Goal: Information Seeking & Learning: Learn about a topic

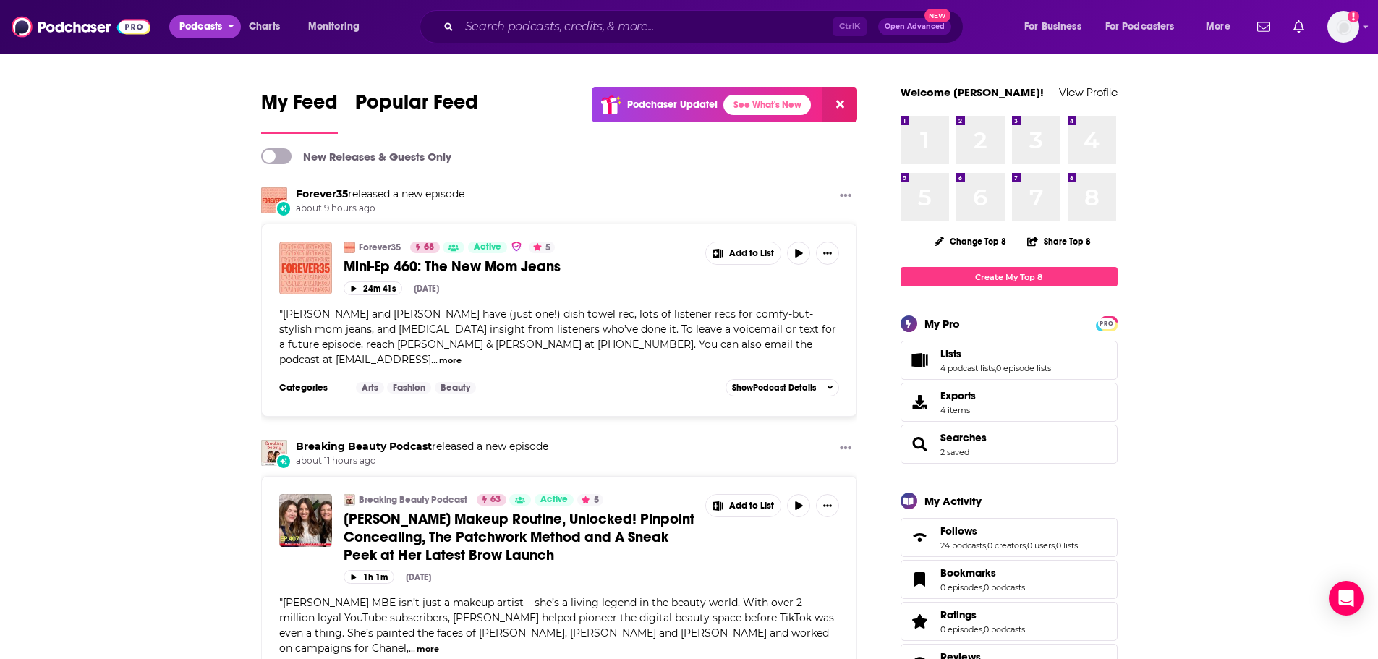
click at [198, 25] on span "Podcasts" at bounding box center [200, 27] width 43 height 20
click at [205, 30] on span "Podcasts" at bounding box center [200, 27] width 43 height 20
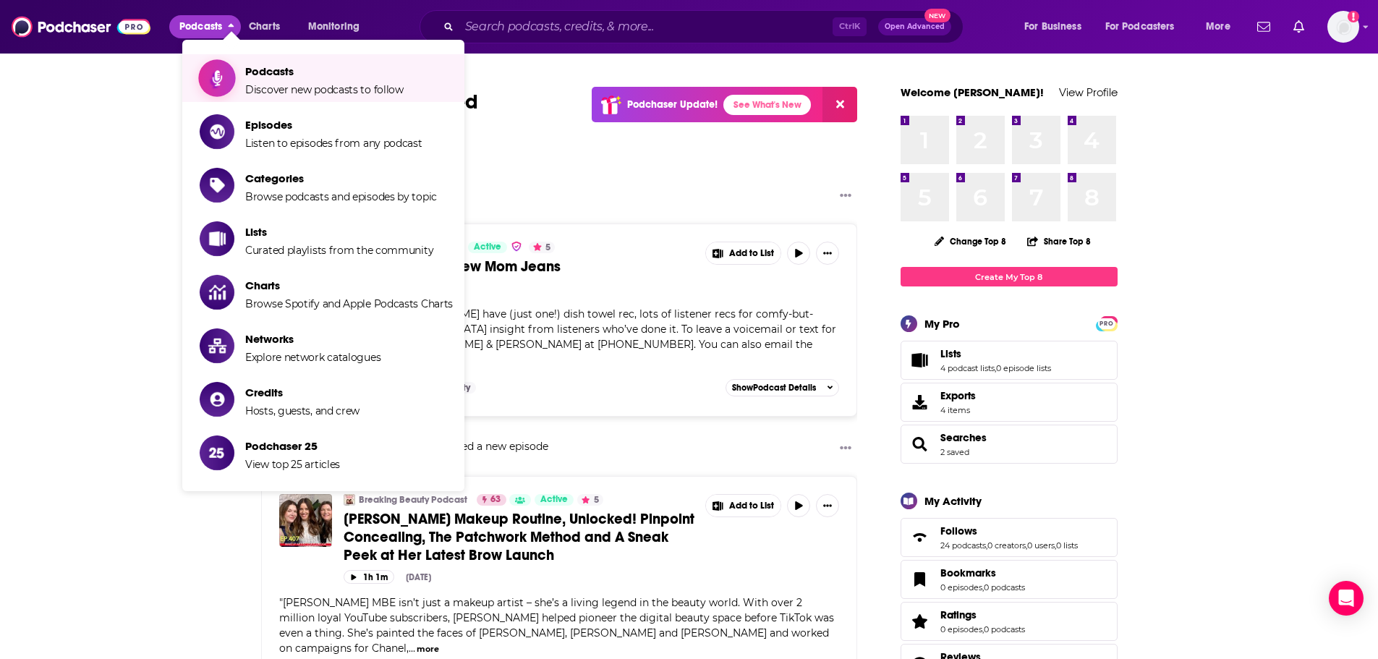
click at [258, 82] on span "Podcasts Discover new podcasts to follow" at bounding box center [324, 78] width 158 height 36
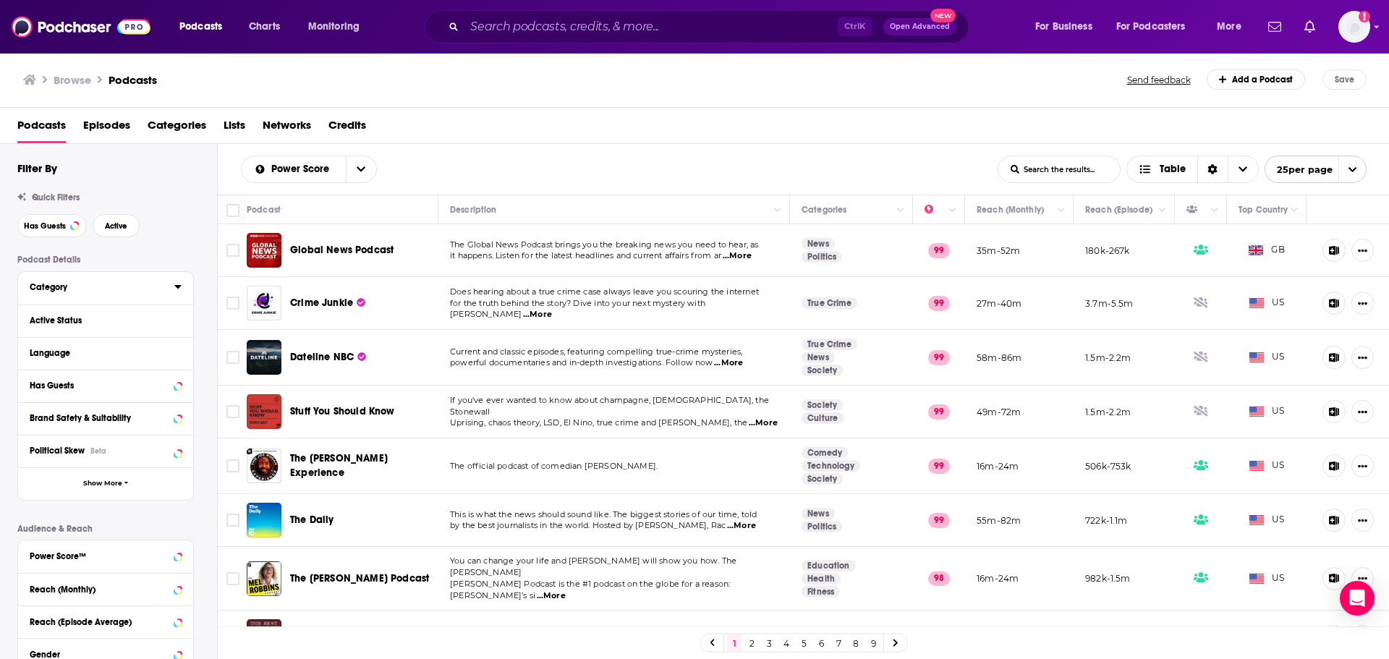
click at [164, 282] on div "Category" at bounding box center [97, 287] width 135 height 10
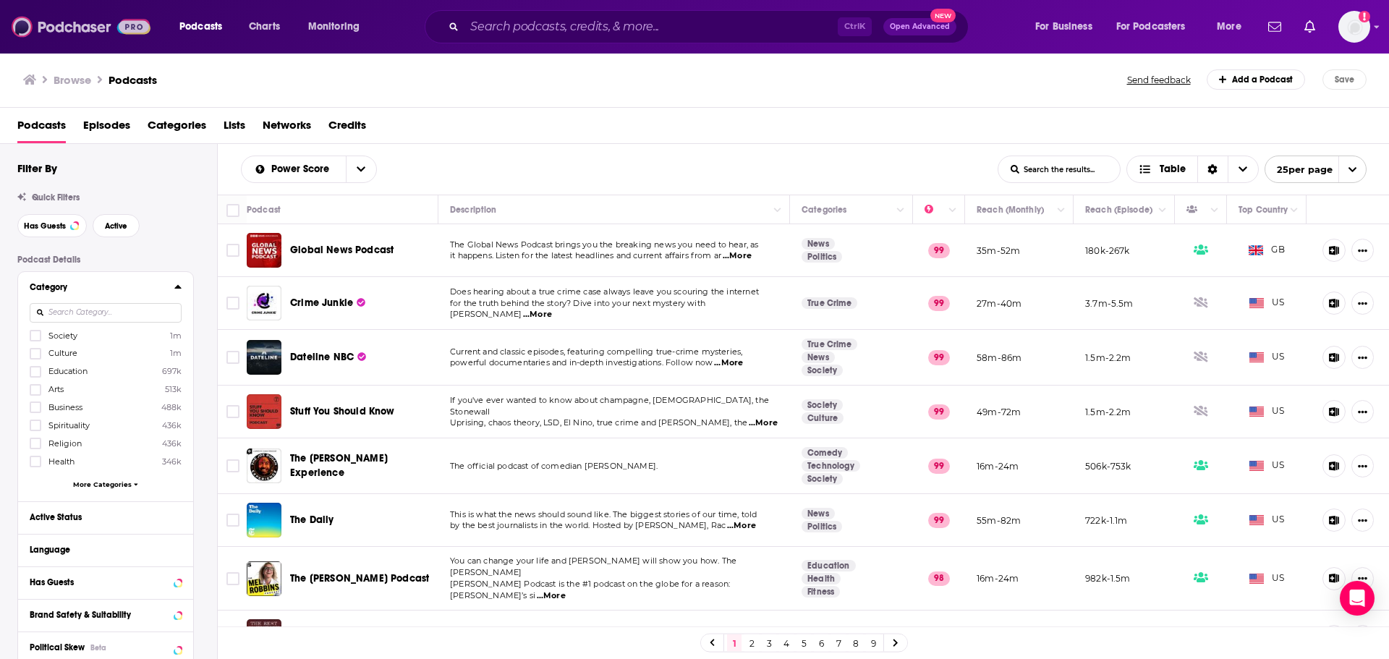
click at [80, 33] on img at bounding box center [81, 26] width 139 height 27
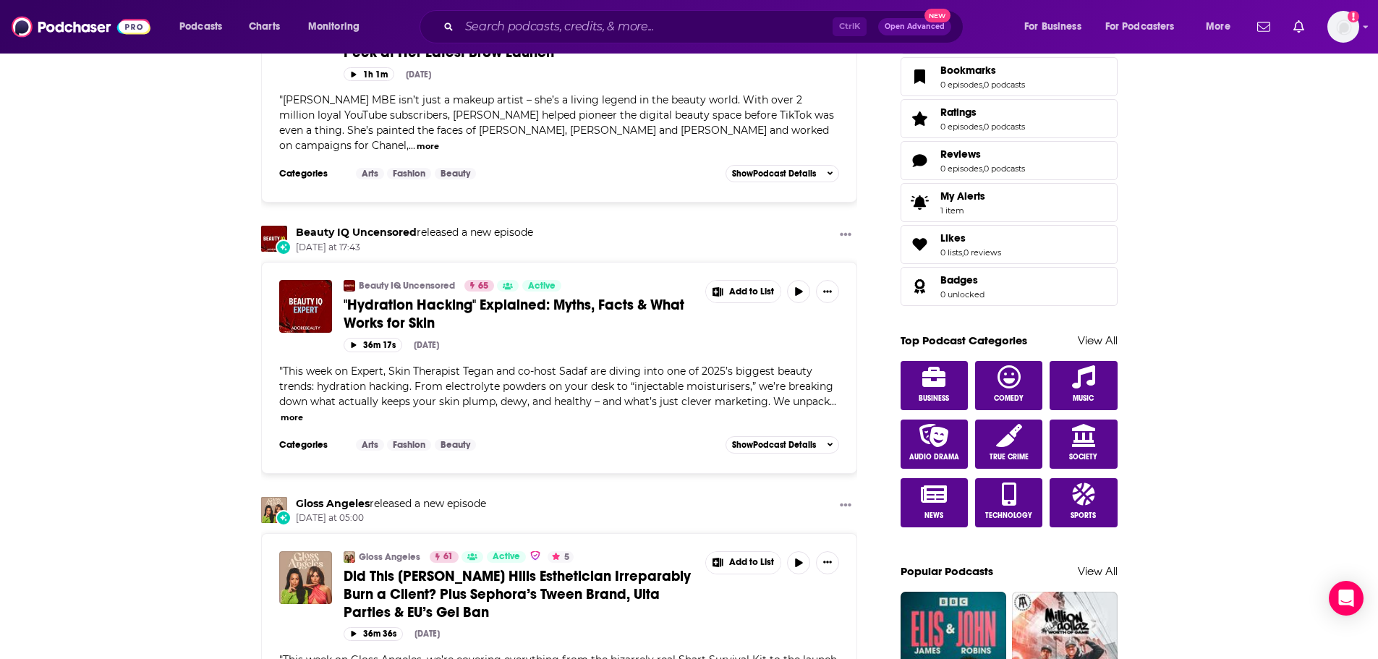
scroll to position [506, 0]
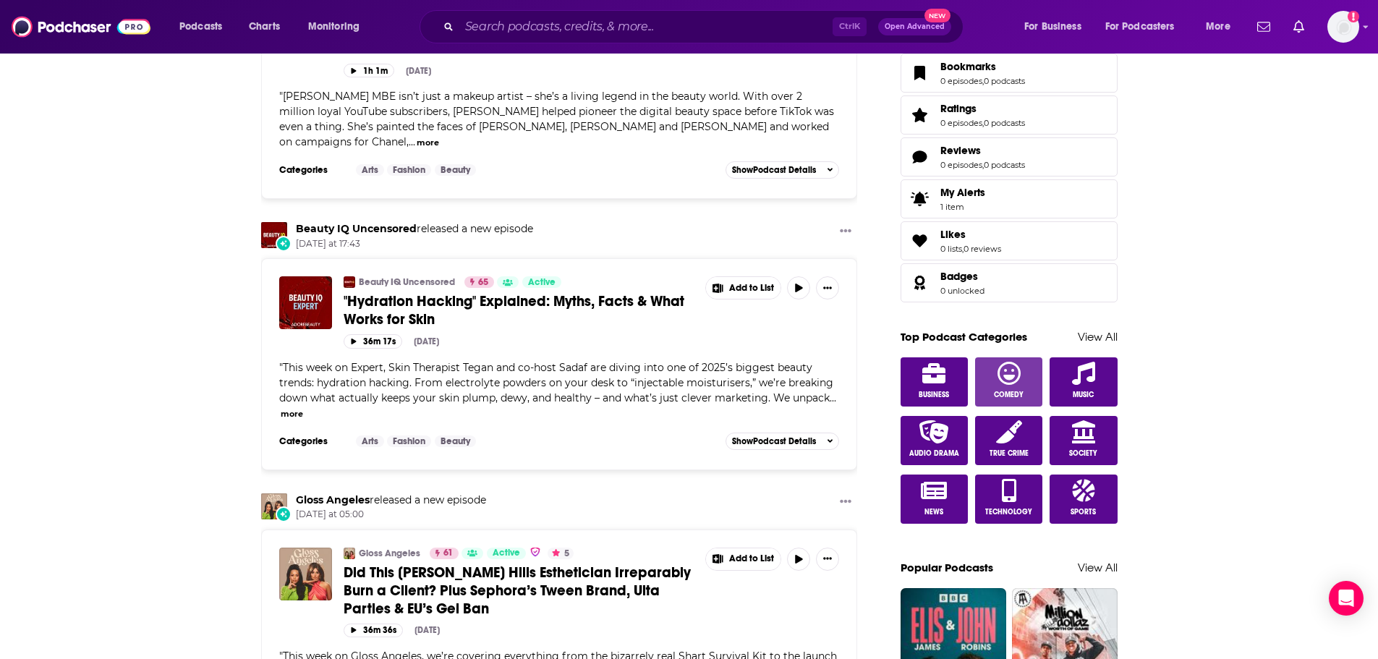
click at [1016, 376] on icon at bounding box center [1009, 373] width 23 height 23
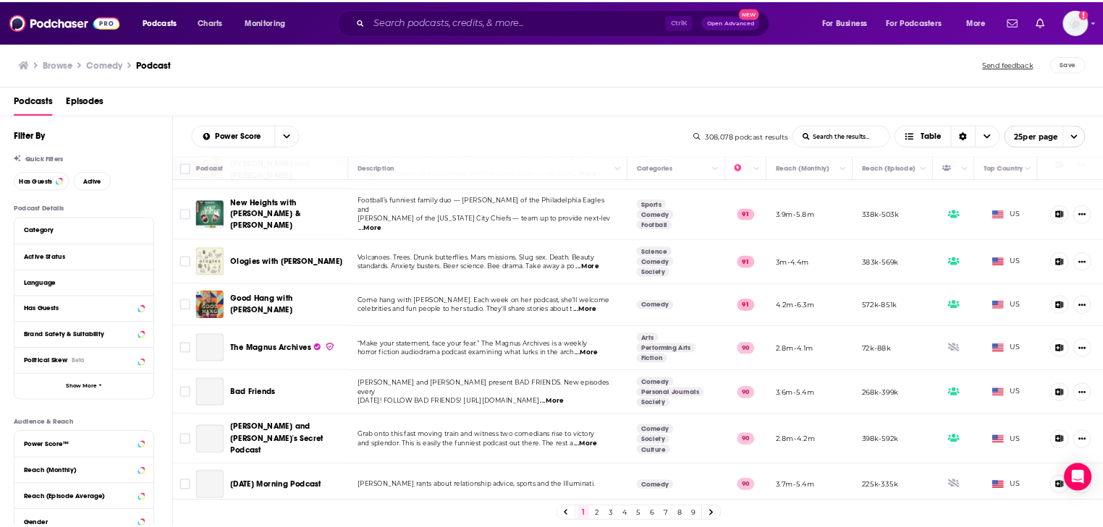
scroll to position [796, 0]
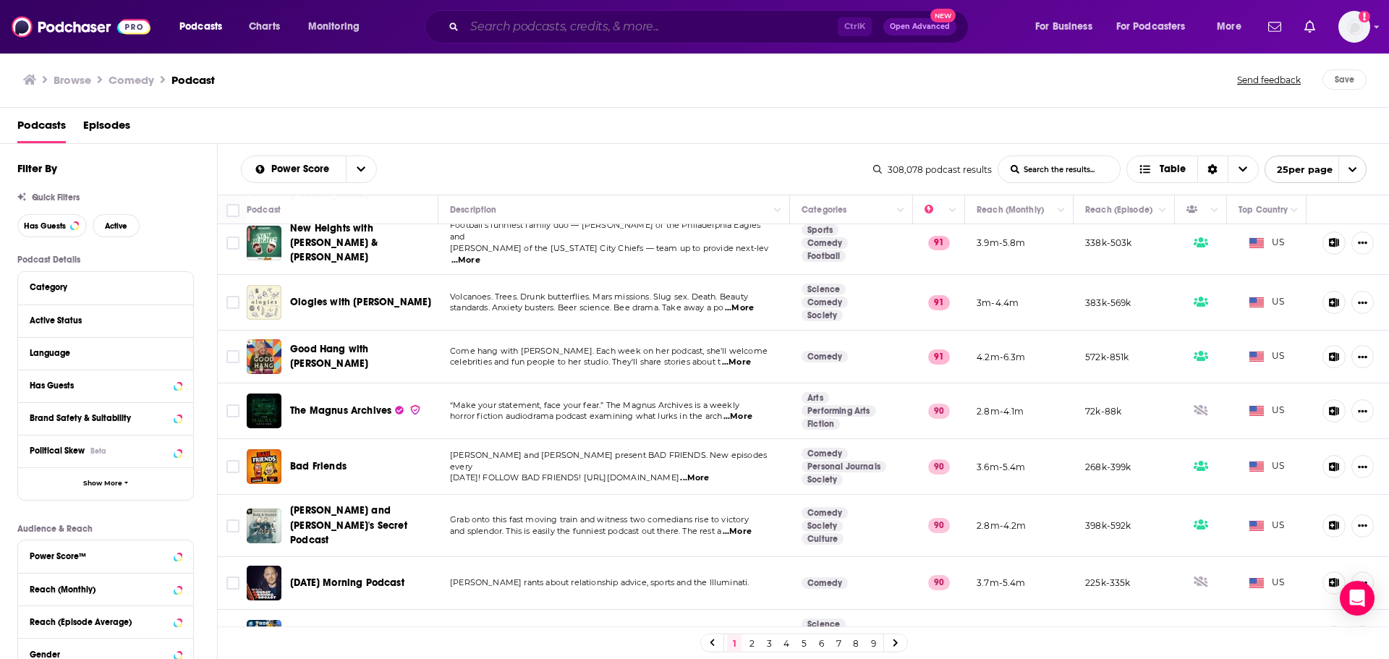
click at [566, 26] on input "Search podcasts, credits, & more..." at bounding box center [650, 26] width 373 height 23
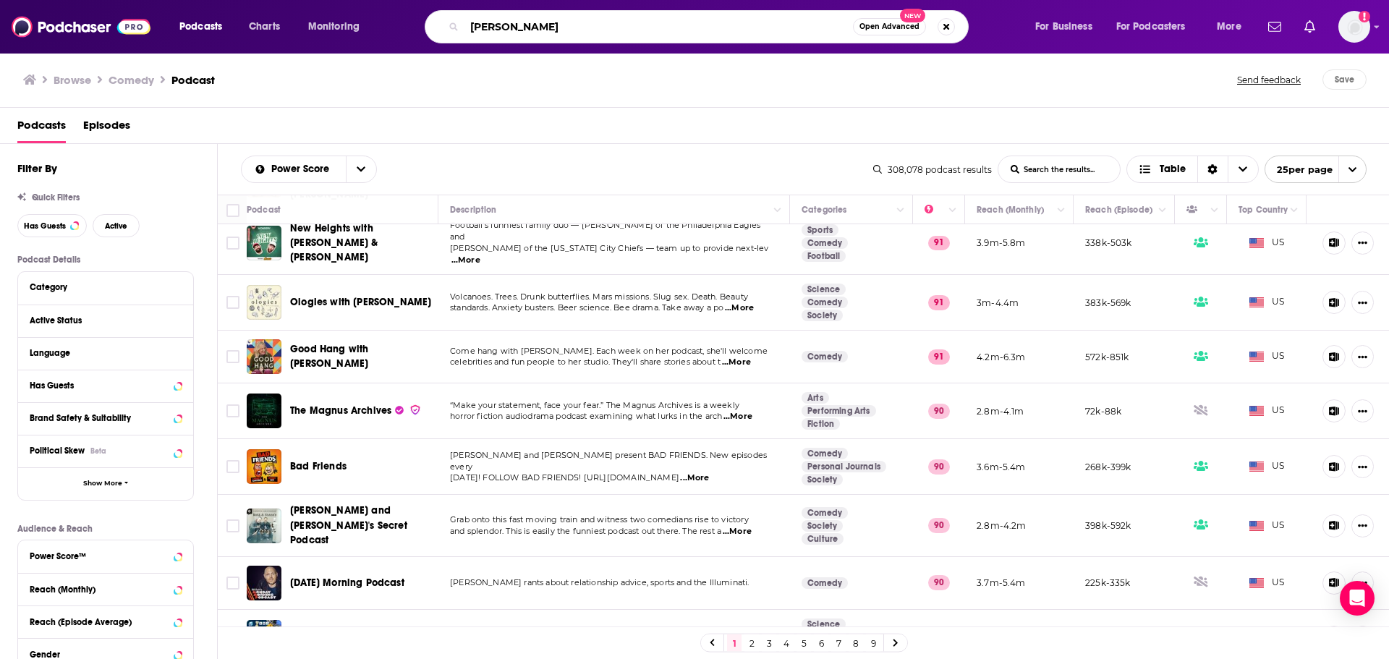
type input "amy poehler"
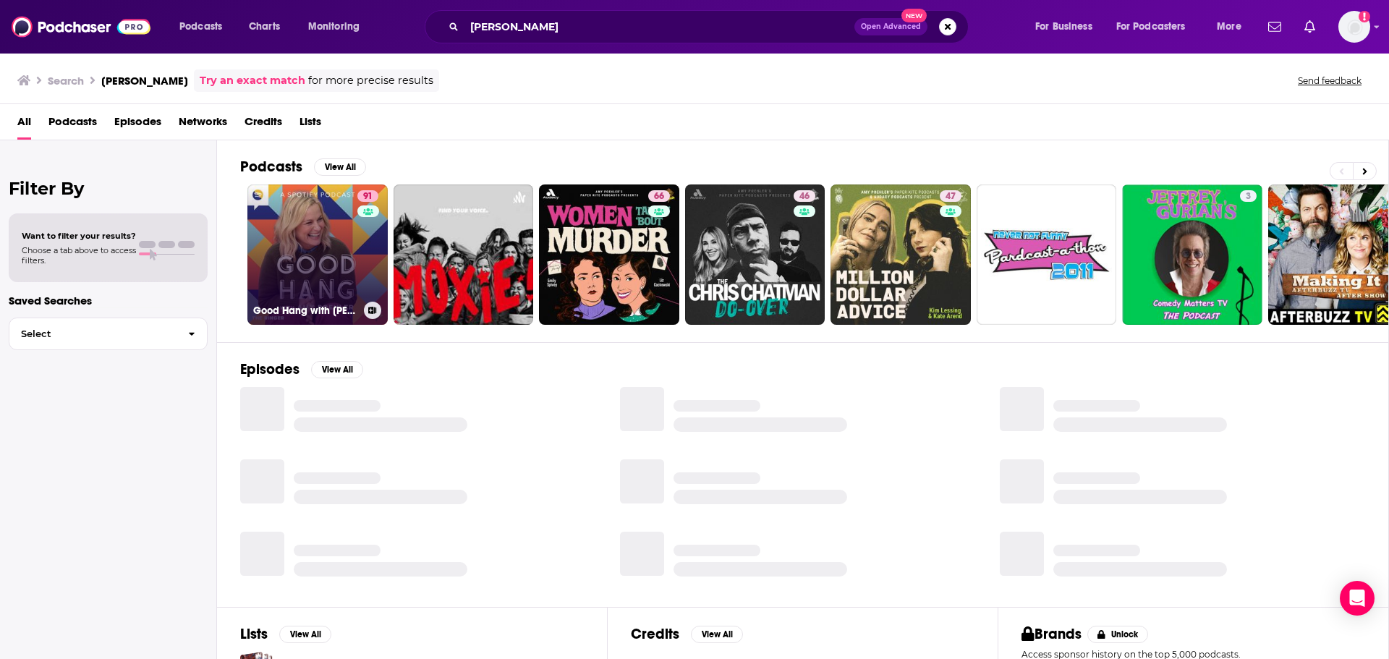
click at [357, 271] on div "91" at bounding box center [369, 245] width 25 height 111
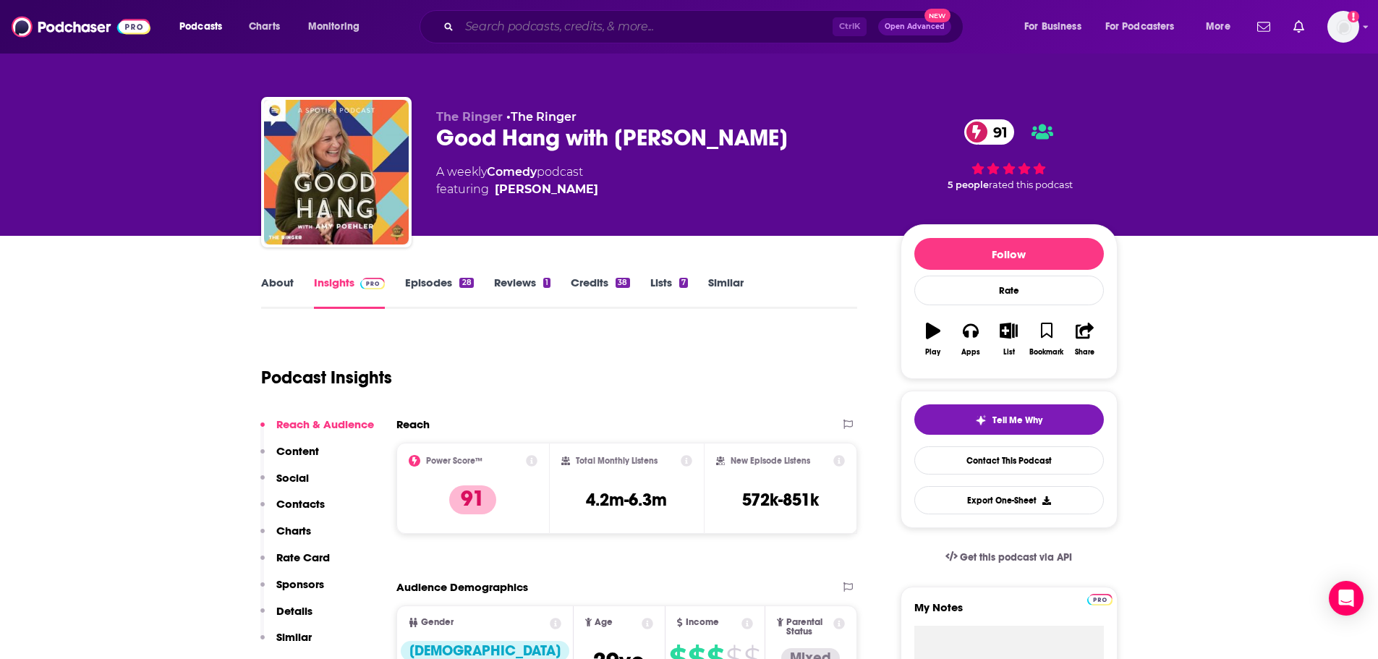
click at [587, 29] on input "Search podcasts, credits, & more..." at bounding box center [645, 26] width 373 height 23
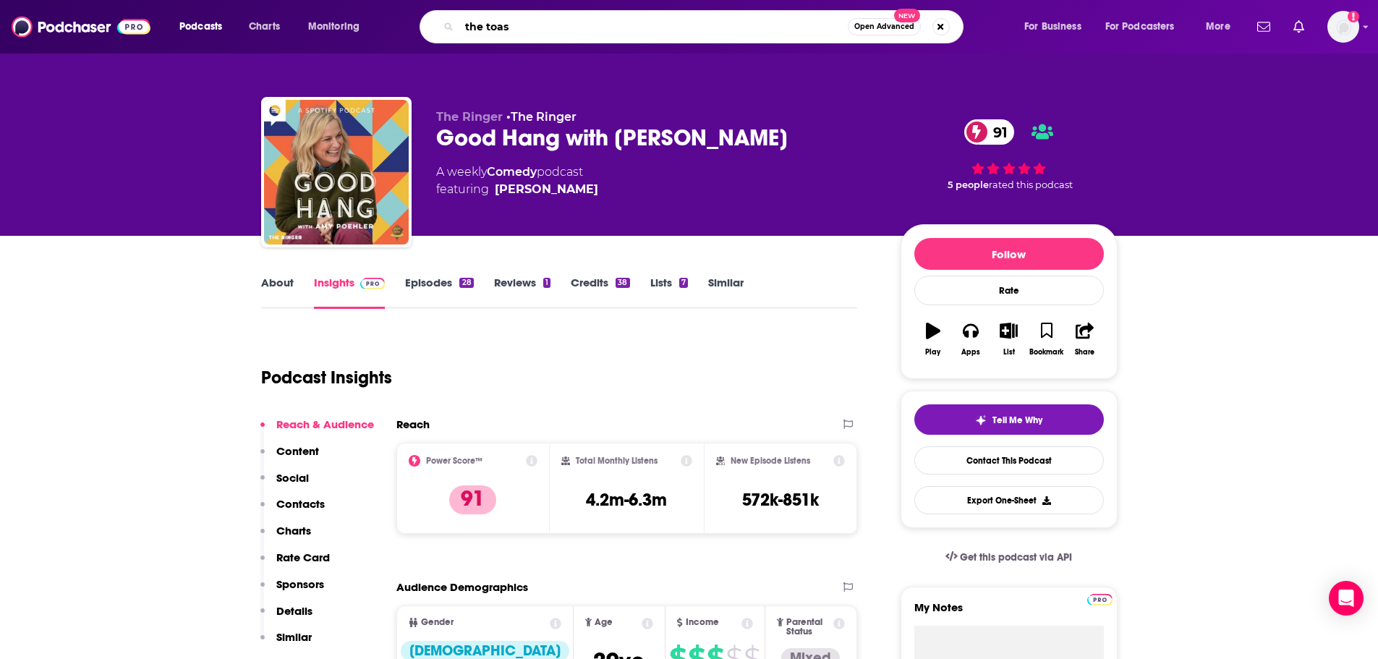
type input "the toast"
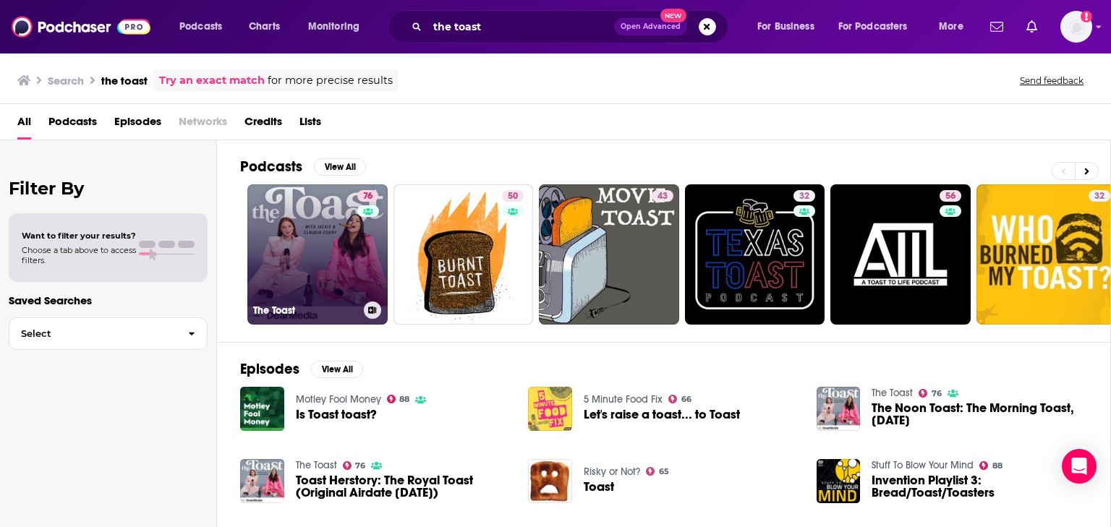
click at [313, 255] on link "76 The Toast" at bounding box center [317, 254] width 140 height 140
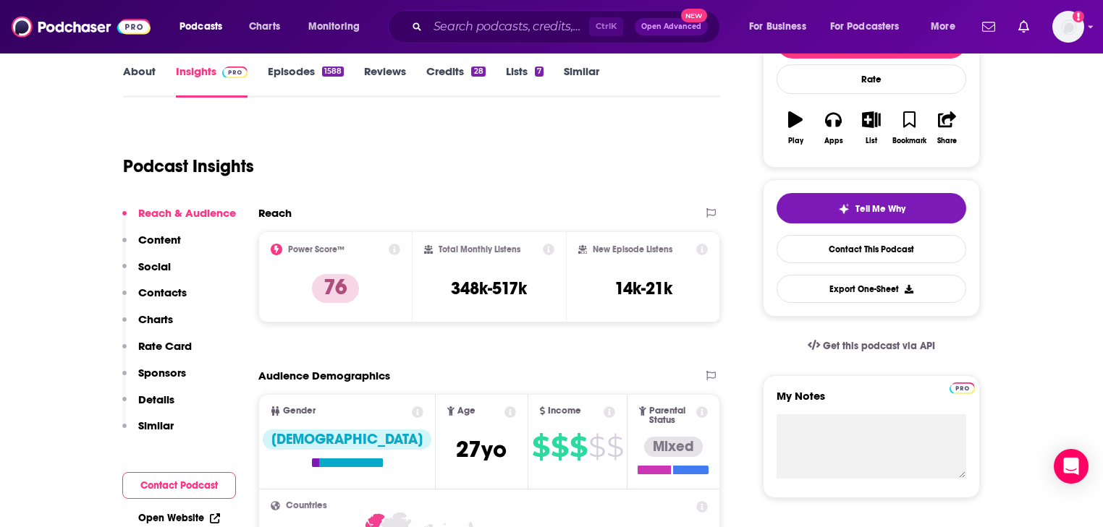
scroll to position [232, 0]
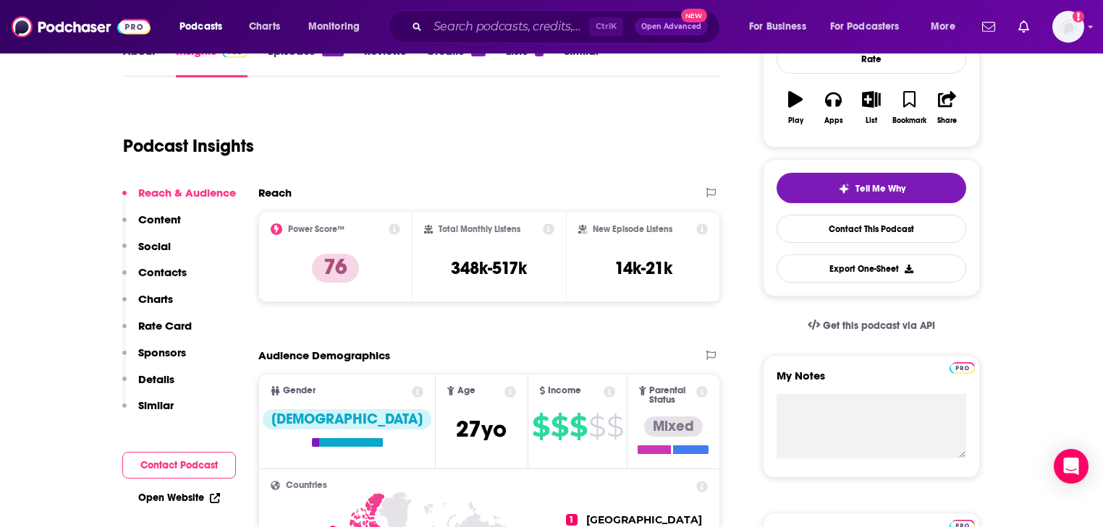
click at [179, 327] on p "Rate Card" at bounding box center [165, 326] width 54 height 14
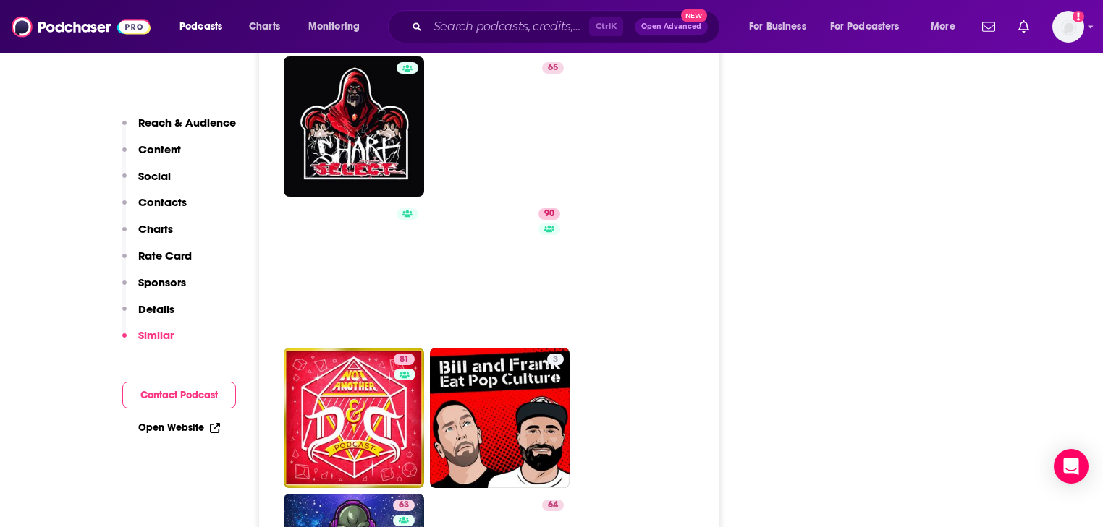
scroll to position [5119, 0]
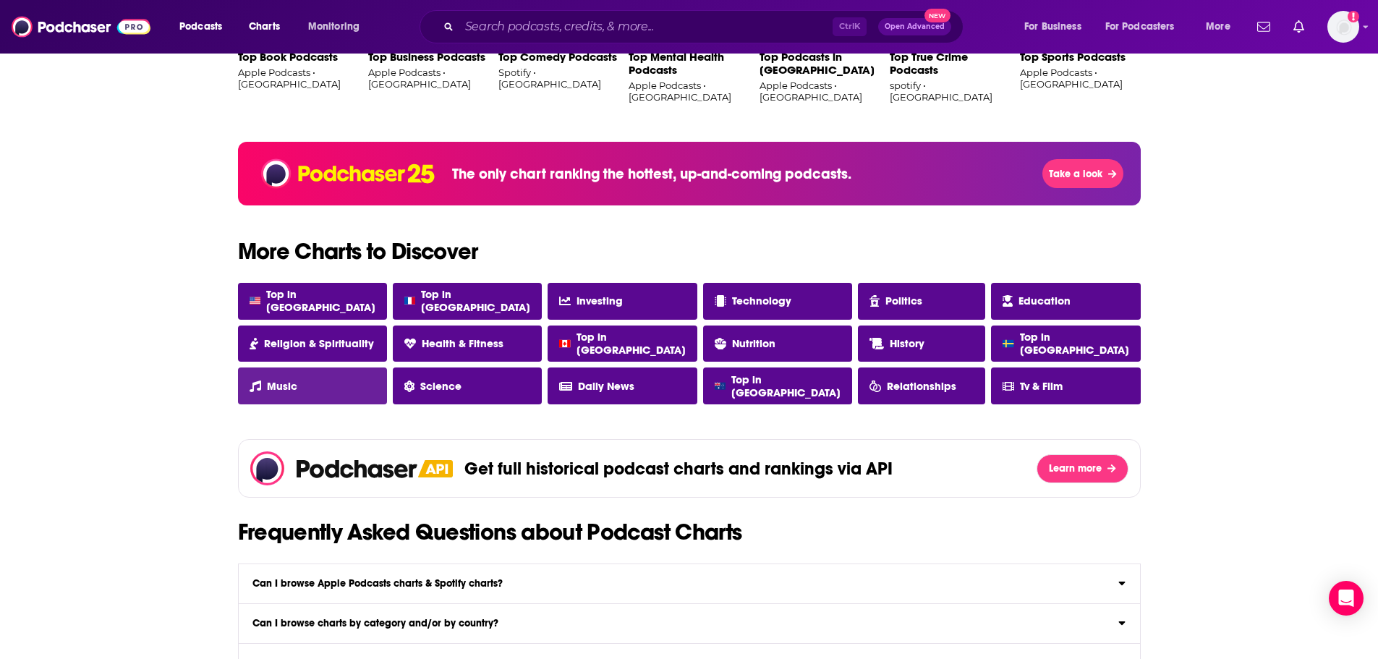
scroll to position [1230, 0]
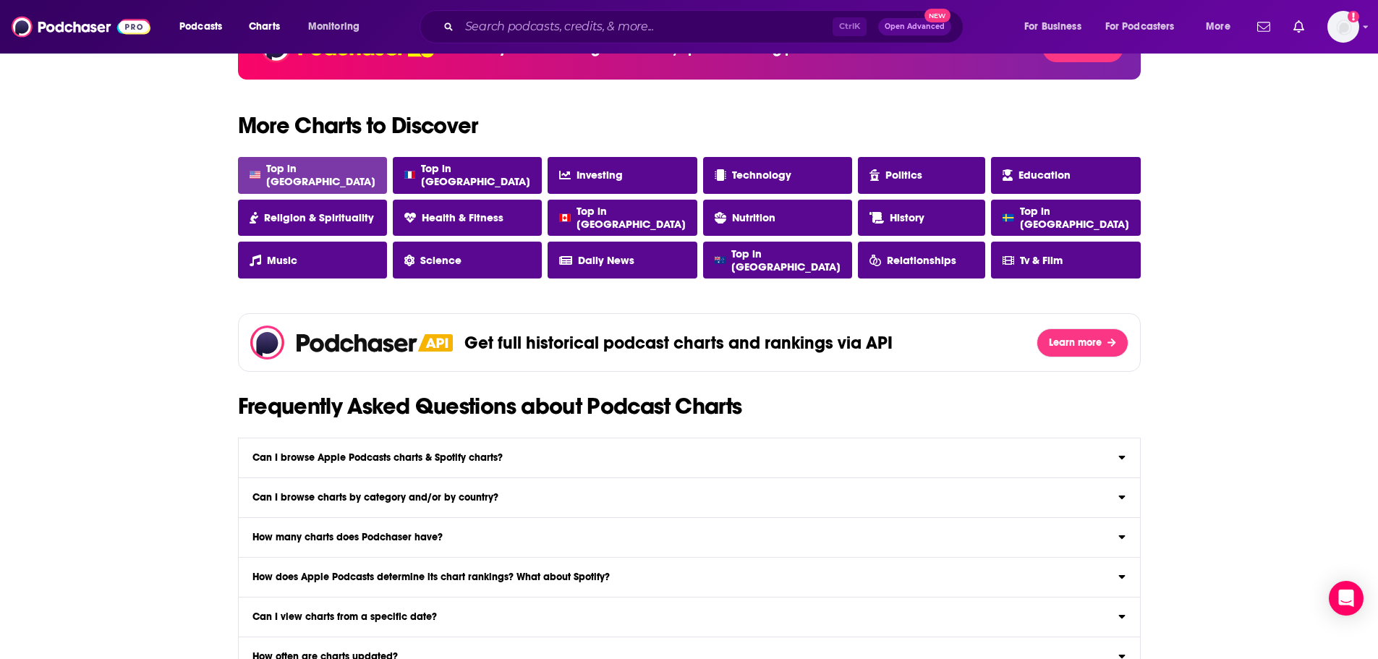
click at [281, 176] on span "Top in USA" at bounding box center [320, 175] width 109 height 26
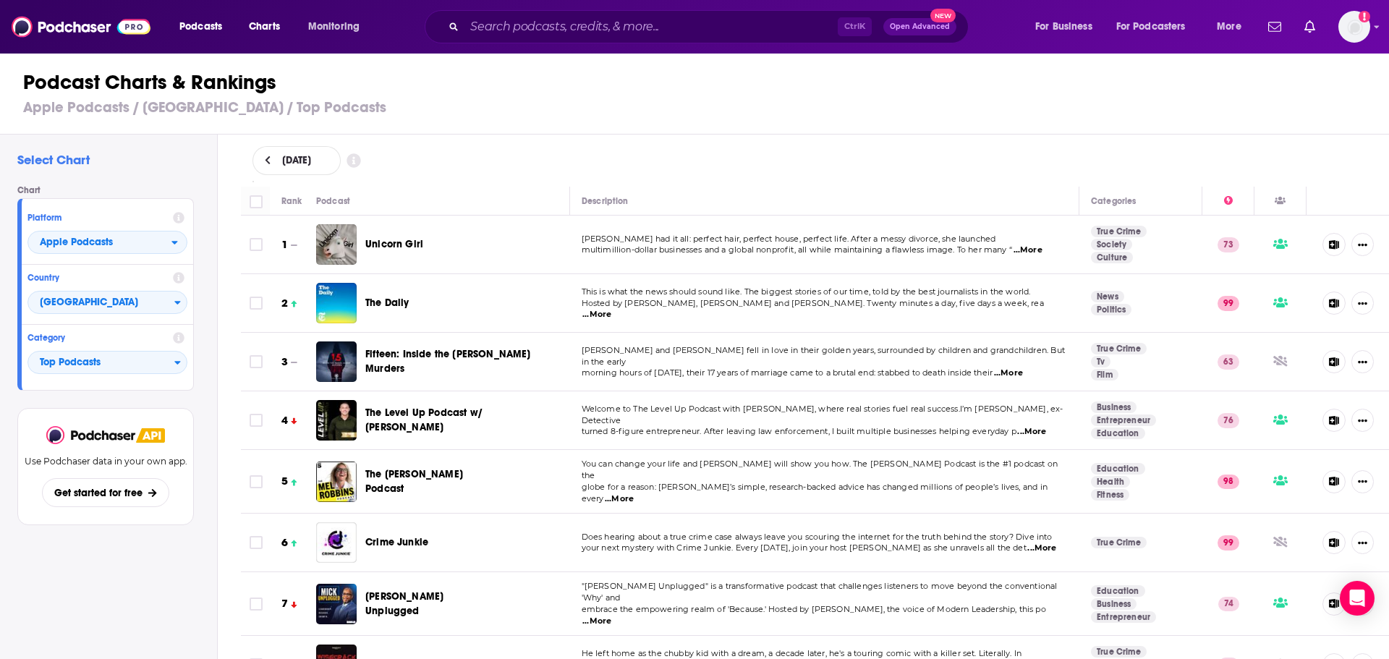
scroll to position [362, 0]
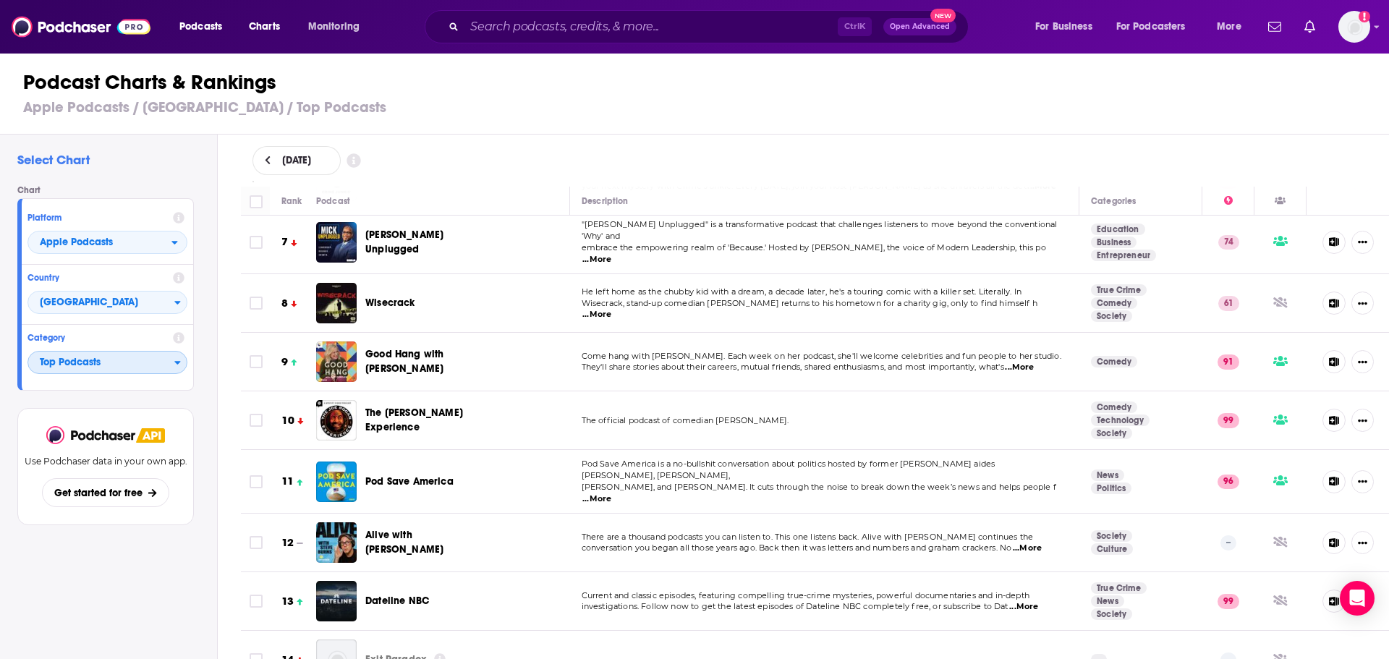
click at [111, 360] on span "Top Podcasts" at bounding box center [101, 363] width 146 height 25
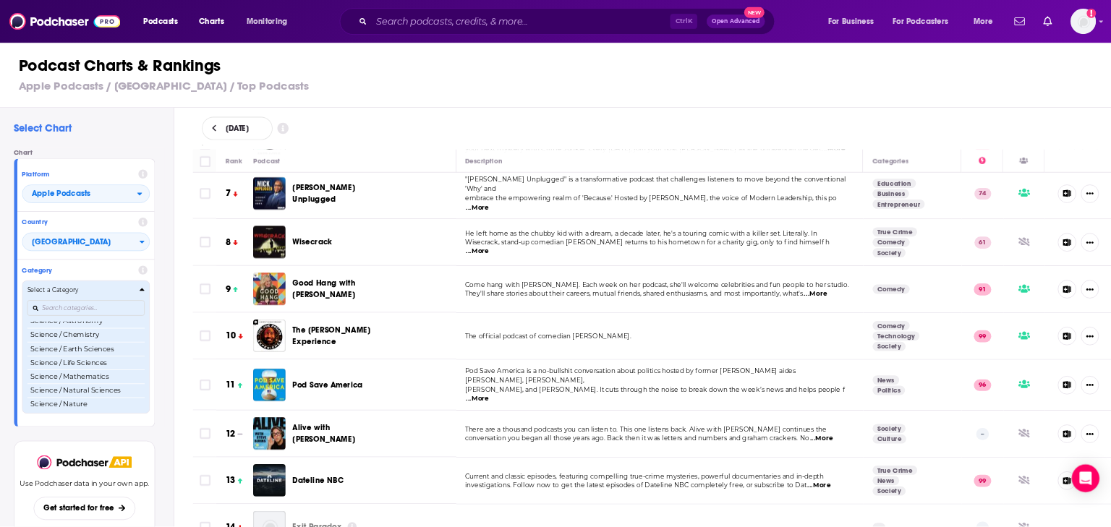
scroll to position [1302, 0]
click at [97, 360] on h4 "Select a Category" at bounding box center [101, 363] width 135 height 7
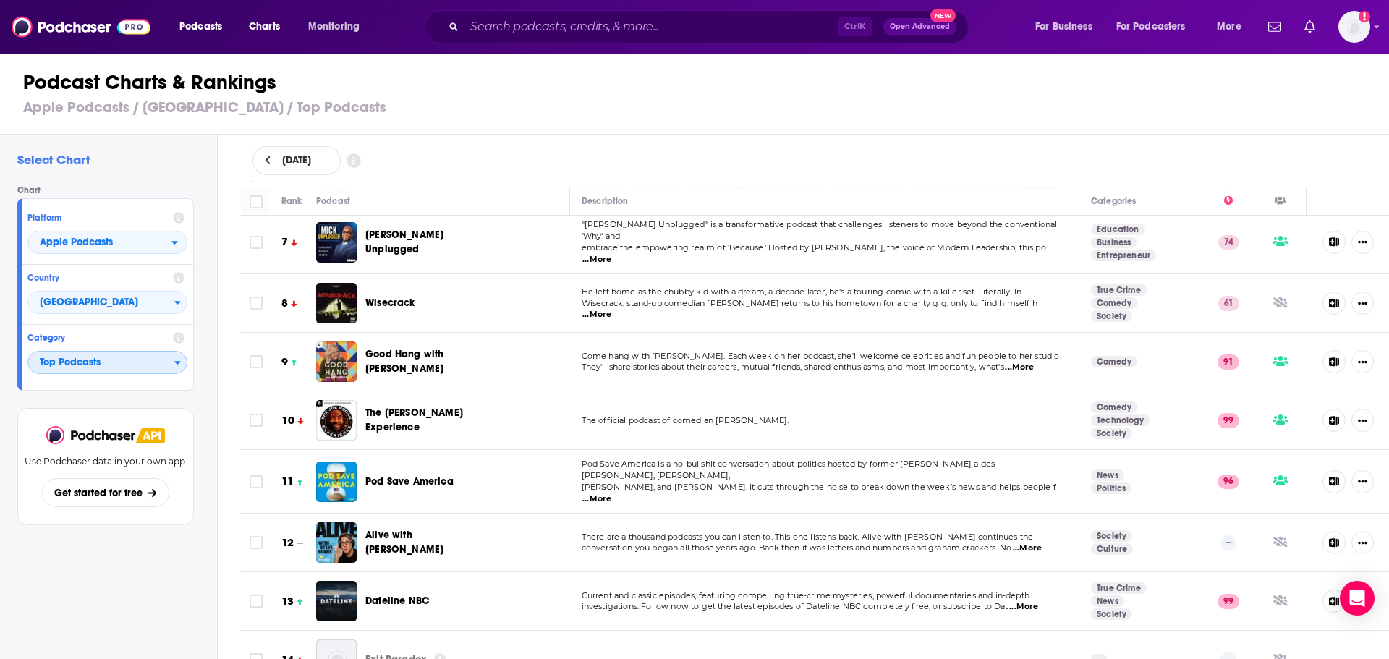
click at [89, 367] on span "Top Podcasts" at bounding box center [101, 363] width 146 height 25
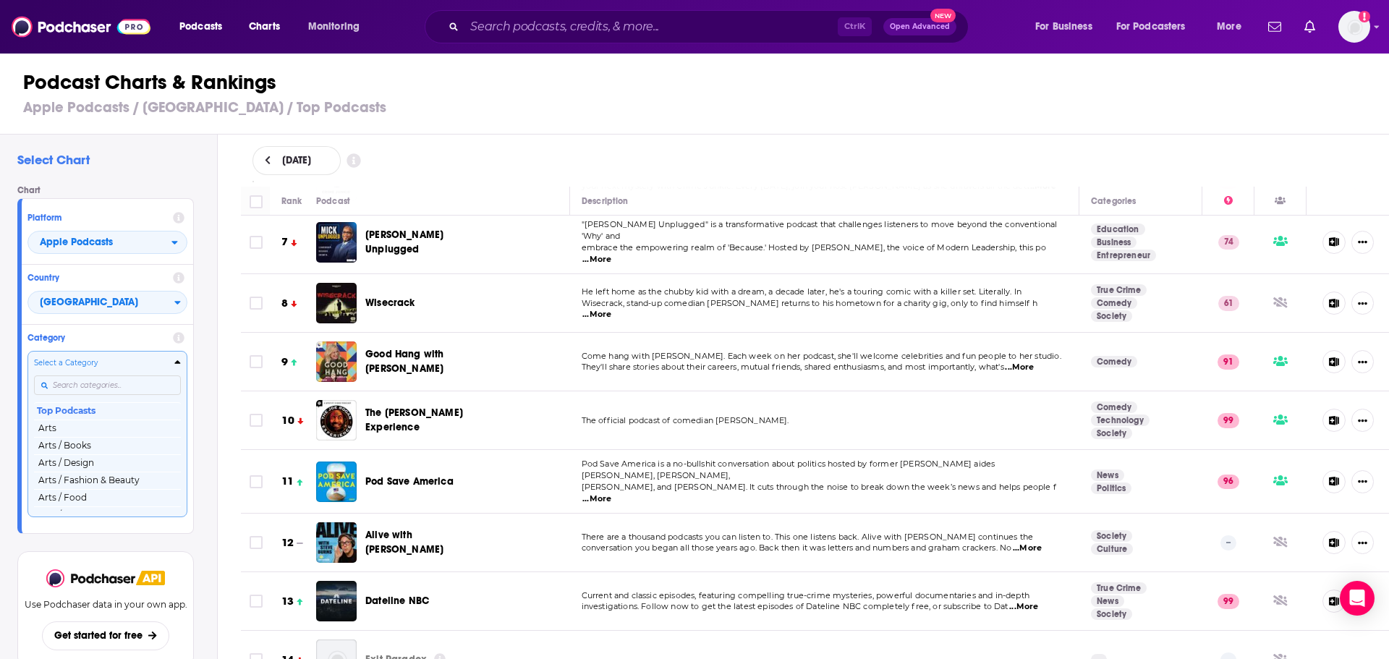
click at [84, 391] on input "Categories" at bounding box center [107, 385] width 147 height 20
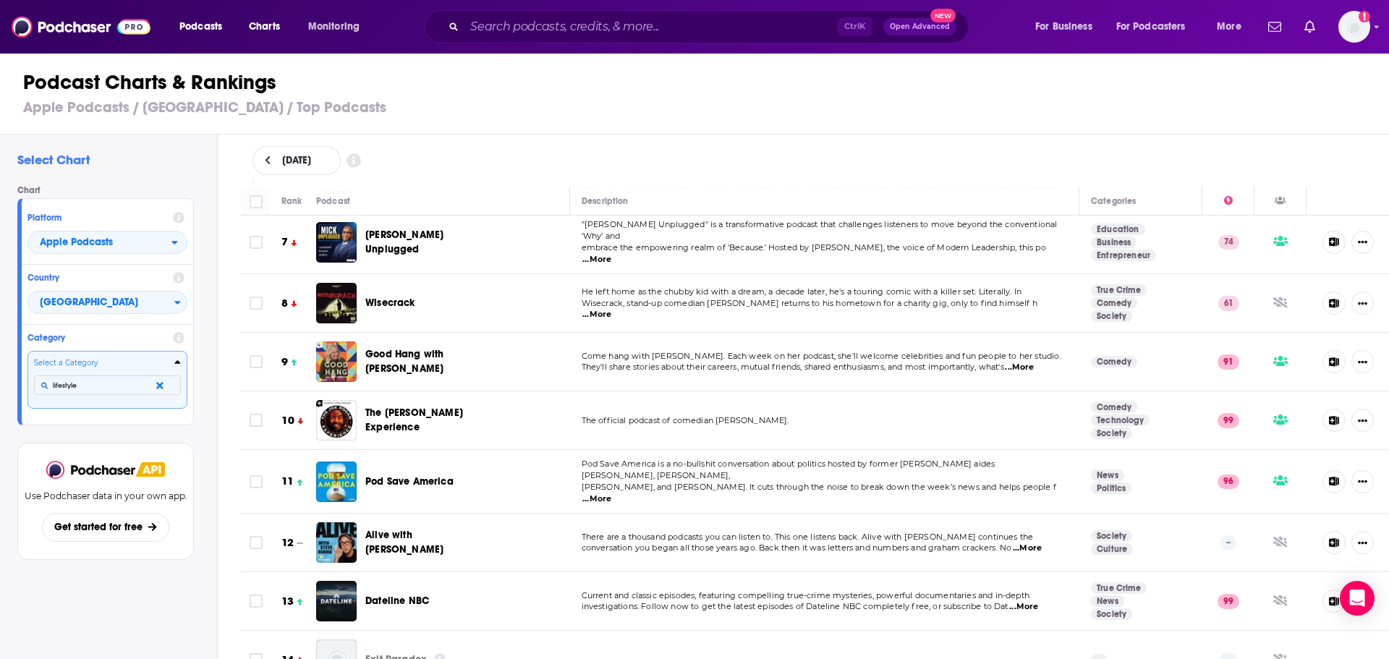
type input "lifestyle"
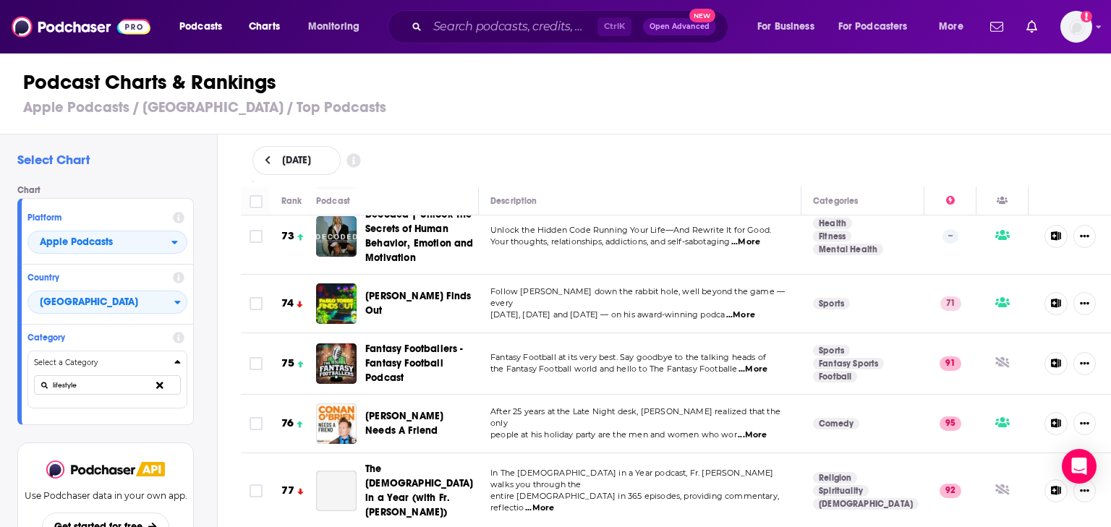
scroll to position [4397, 0]
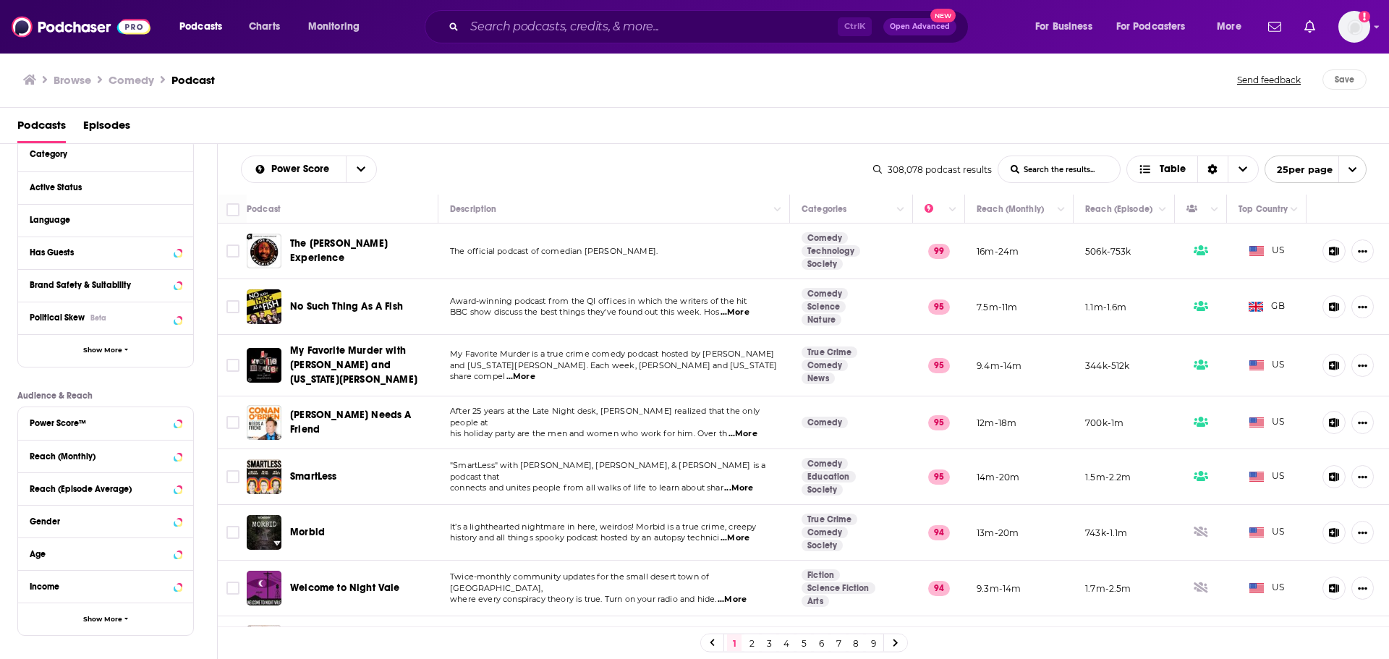
scroll to position [145, 0]
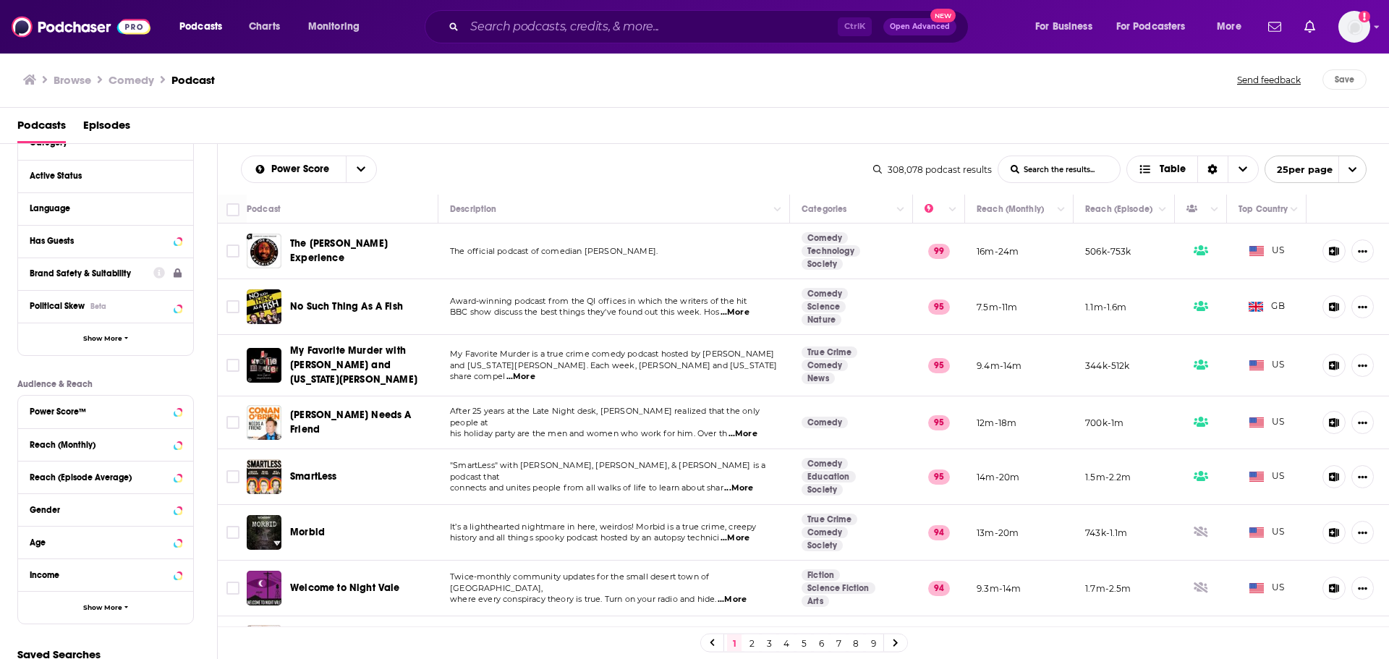
click at [145, 273] on button "Brand Safety & Suitability" at bounding box center [92, 273] width 124 height 18
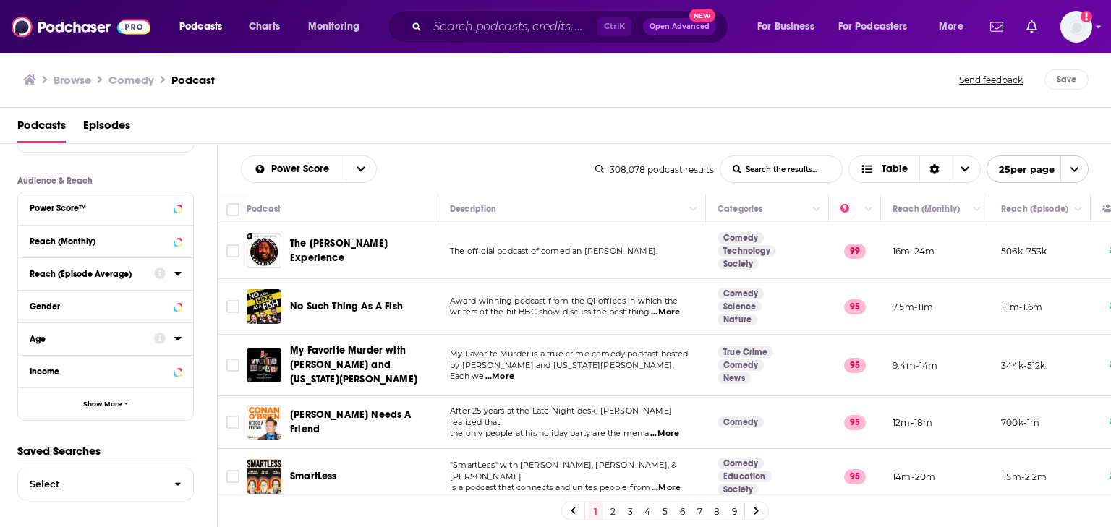
scroll to position [349, 0]
click at [139, 303] on div "Gender" at bounding box center [87, 307] width 115 height 10
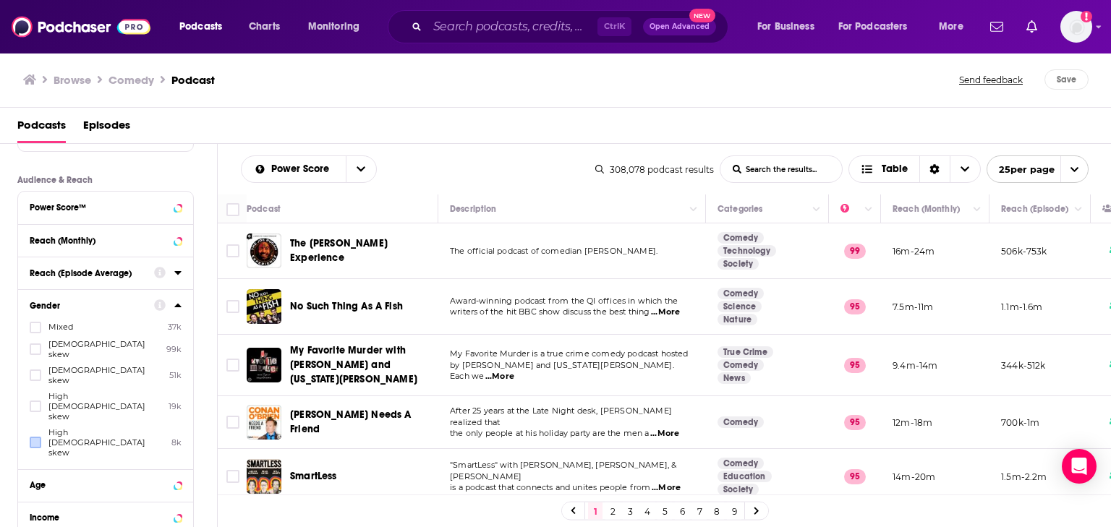
click at [33, 371] on icon at bounding box center [35, 375] width 9 height 9
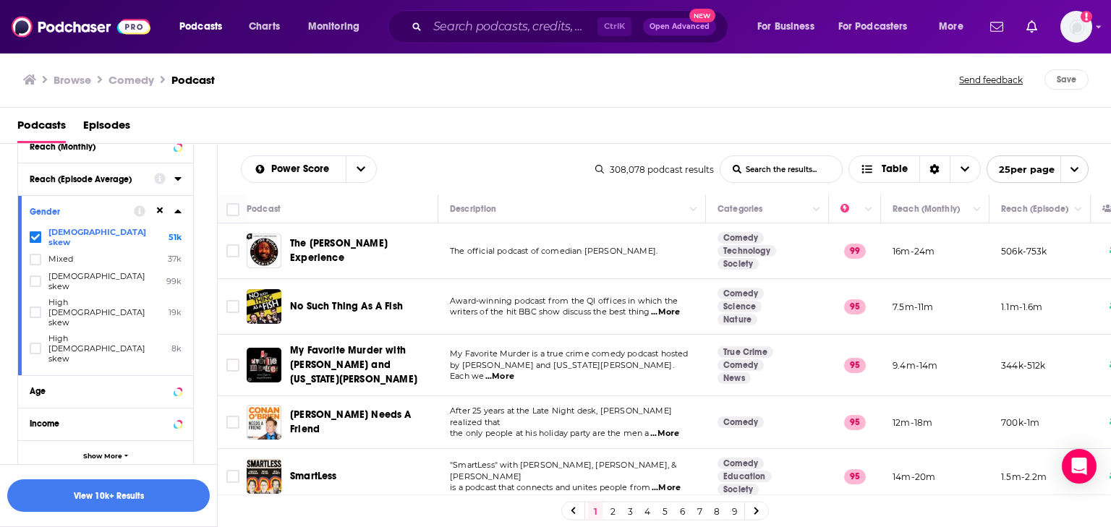
scroll to position [443, 0]
click at [182, 375] on div "Age" at bounding box center [105, 391] width 175 height 33
click at [124, 386] on div "Age" at bounding box center [87, 391] width 115 height 10
click at [34, 428] on icon at bounding box center [35, 431] width 9 height 7
click at [35, 446] on icon at bounding box center [35, 449] width 9 height 7
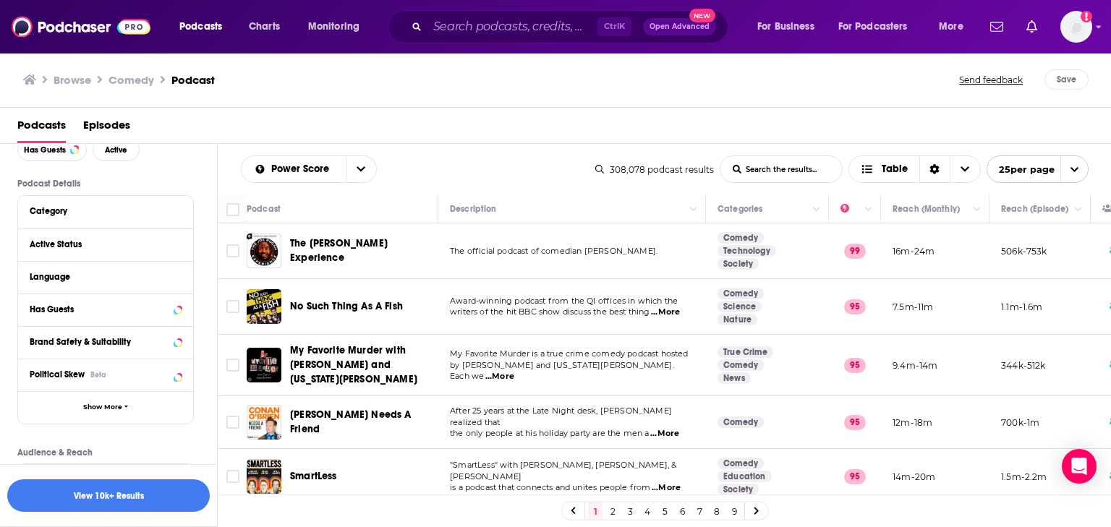
scroll to position [75, 0]
click at [174, 246] on div at bounding box center [167, 245] width 27 height 18
click at [104, 245] on div "Active Status" at bounding box center [87, 245] width 115 height 10
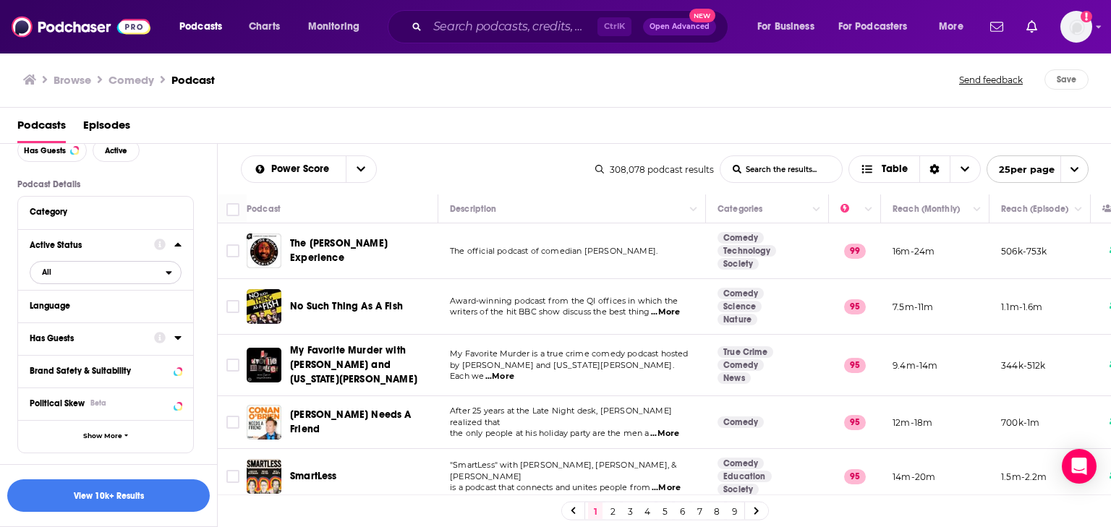
click at [119, 266] on span "All" at bounding box center [97, 272] width 135 height 19
click at [82, 327] on div "Active 21k" at bounding box center [111, 320] width 162 height 24
click at [134, 307] on div "Language" at bounding box center [97, 306] width 135 height 10
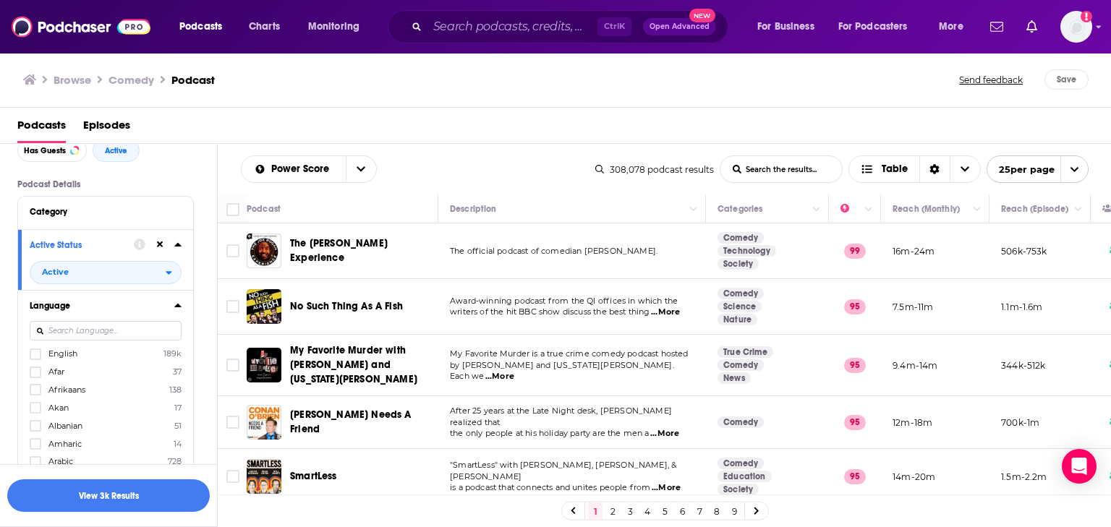
click at [29, 355] on div "Language English 189k Afar 37 Afrikaans 138 Akan 17 Albanian 51 Amharic 14 Arab…" at bounding box center [105, 405] width 175 height 230
click at [38, 356] on icon at bounding box center [35, 354] width 9 height 9
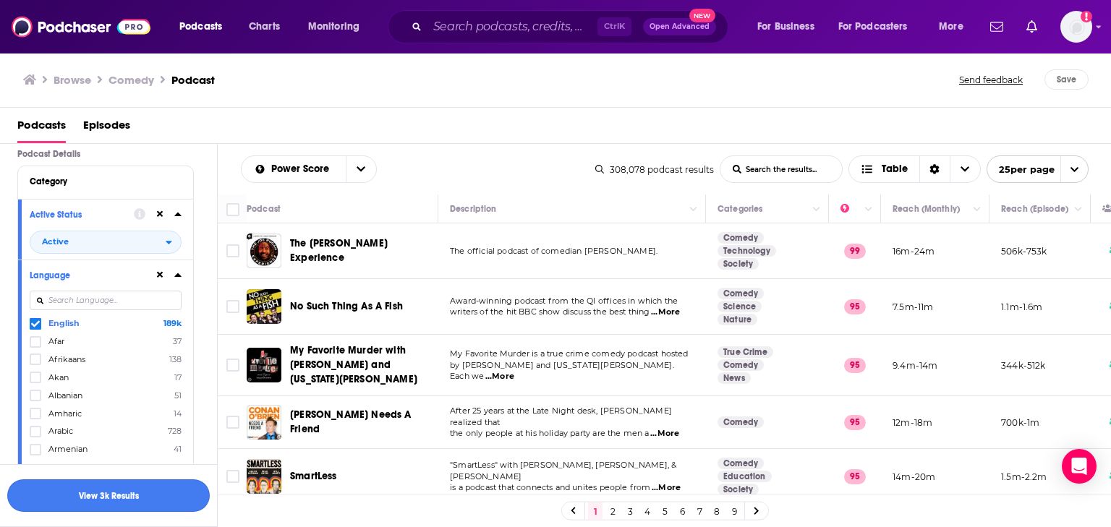
scroll to position [133, 0]
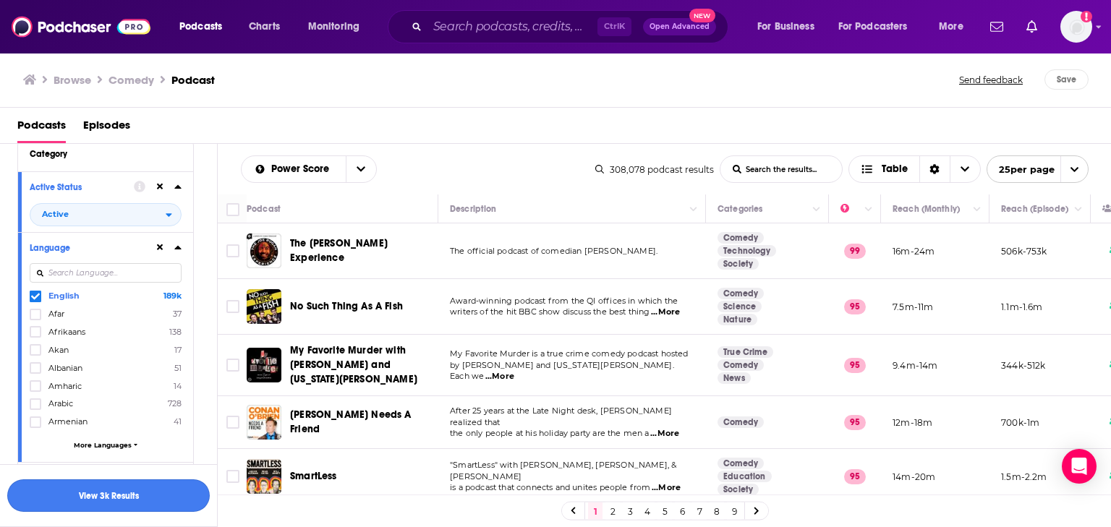
click at [116, 491] on button "View 3k Results" at bounding box center [108, 496] width 203 height 33
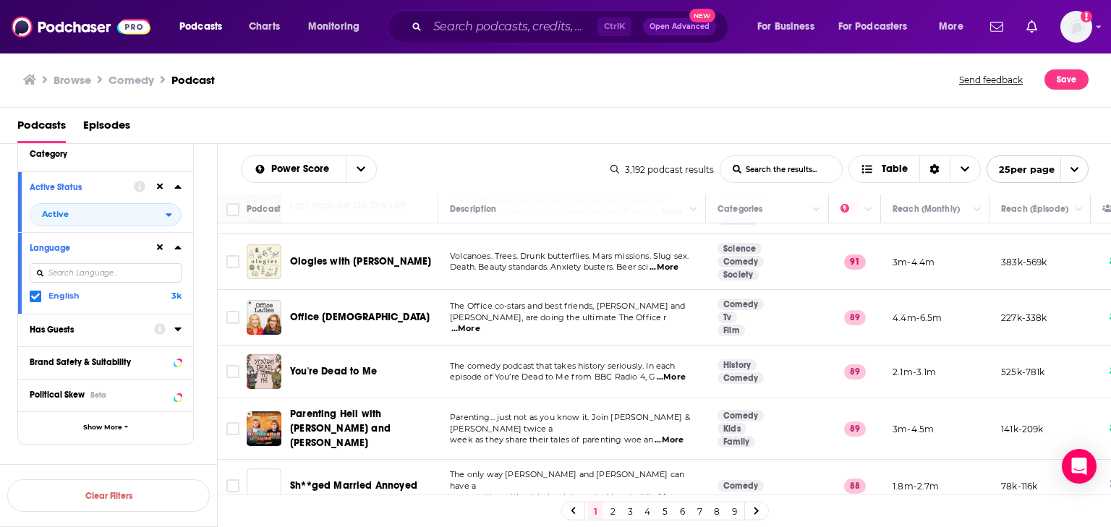
scroll to position [174, 0]
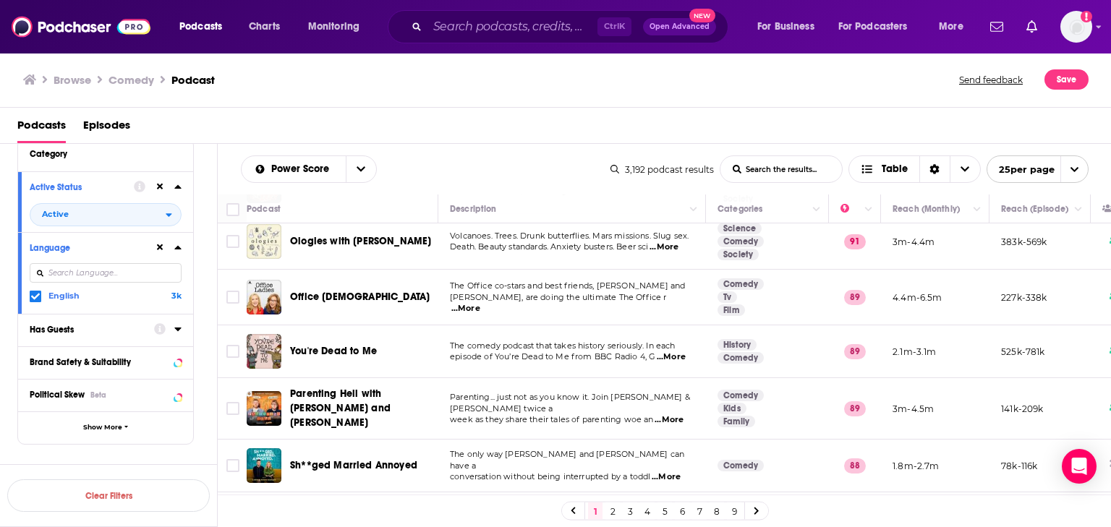
click at [480, 303] on span "...More" at bounding box center [465, 309] width 29 height 12
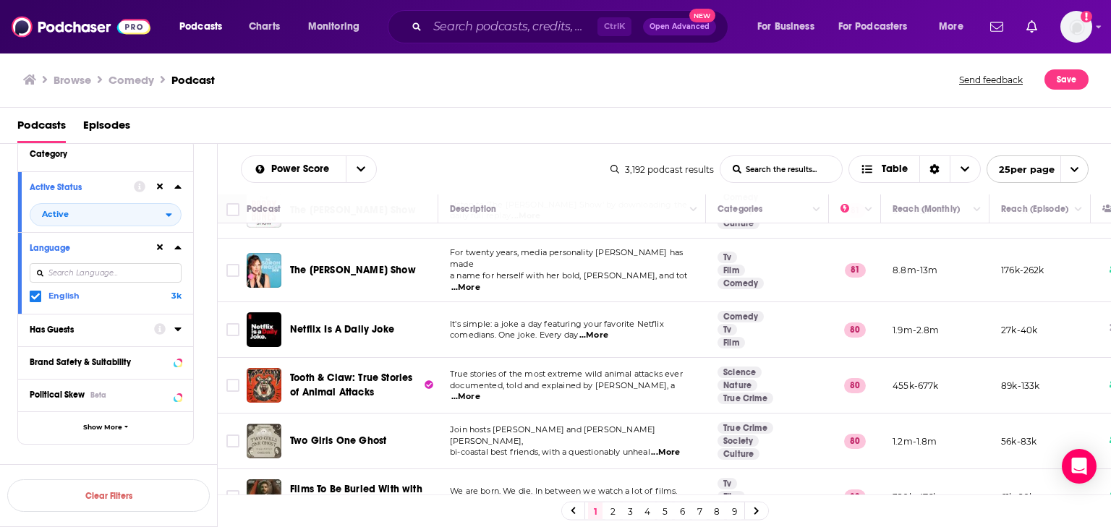
scroll to position [1111, 0]
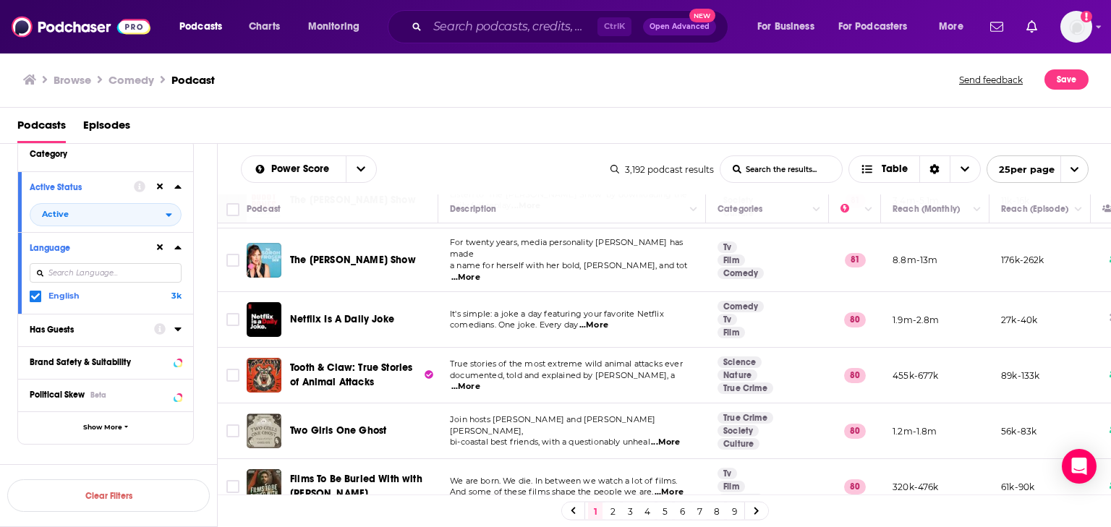
click at [612, 506] on link "2" at bounding box center [613, 511] width 14 height 17
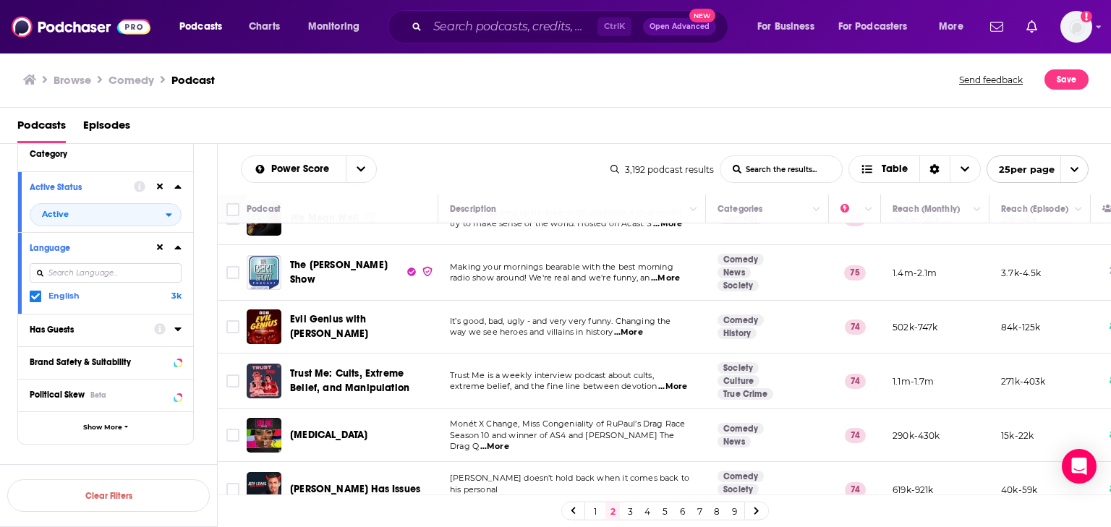
scroll to position [1100, 0]
click at [626, 506] on link "3" at bounding box center [630, 511] width 14 height 17
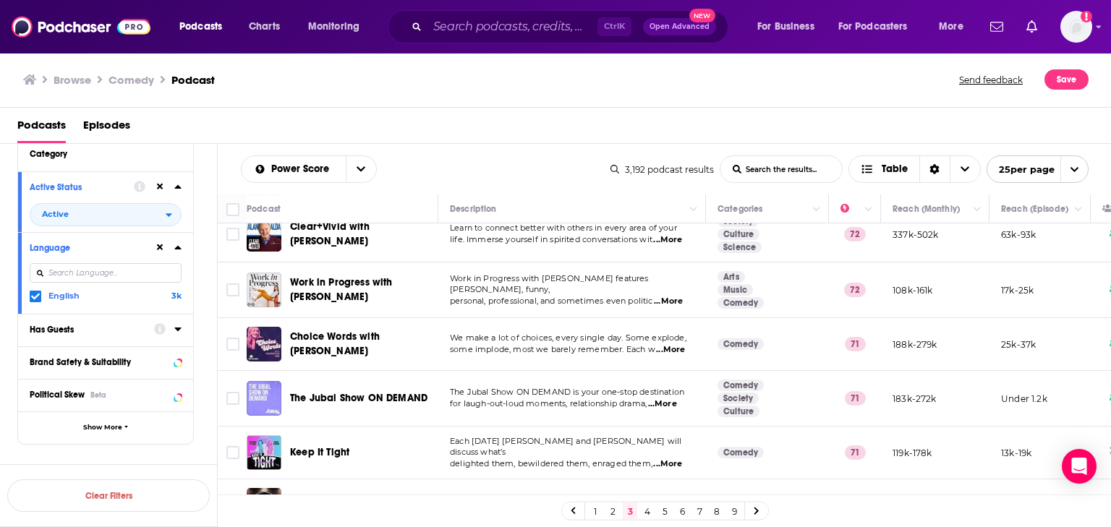
scroll to position [1100, 0]
click at [650, 513] on link "4" at bounding box center [647, 511] width 14 height 17
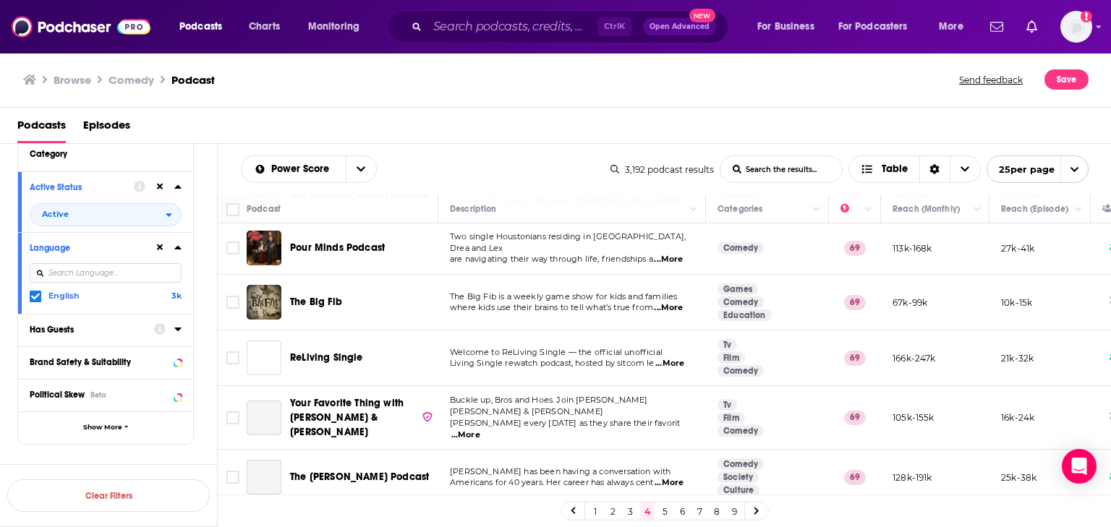
scroll to position [1085, 0]
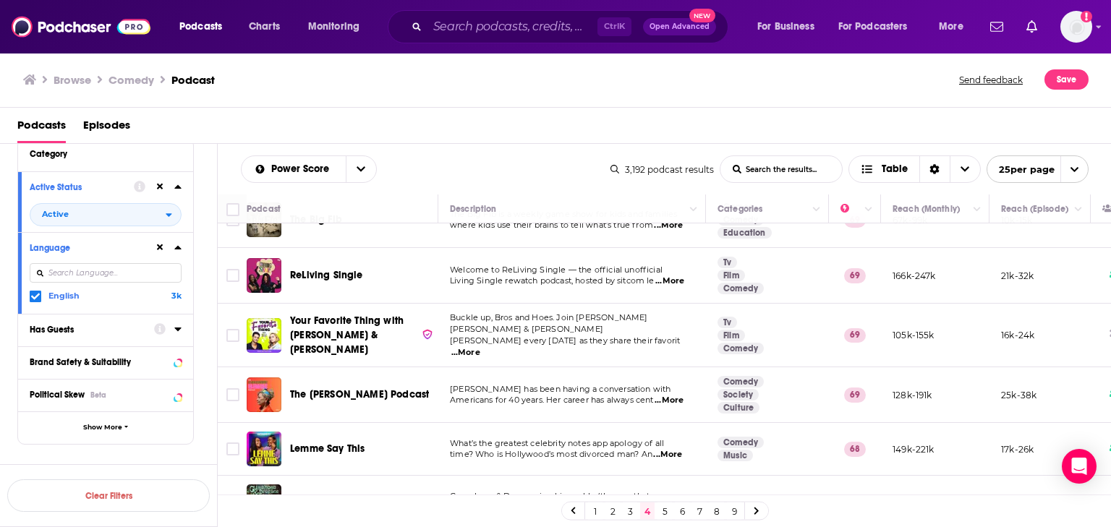
click at [663, 512] on link "5" at bounding box center [665, 511] width 14 height 17
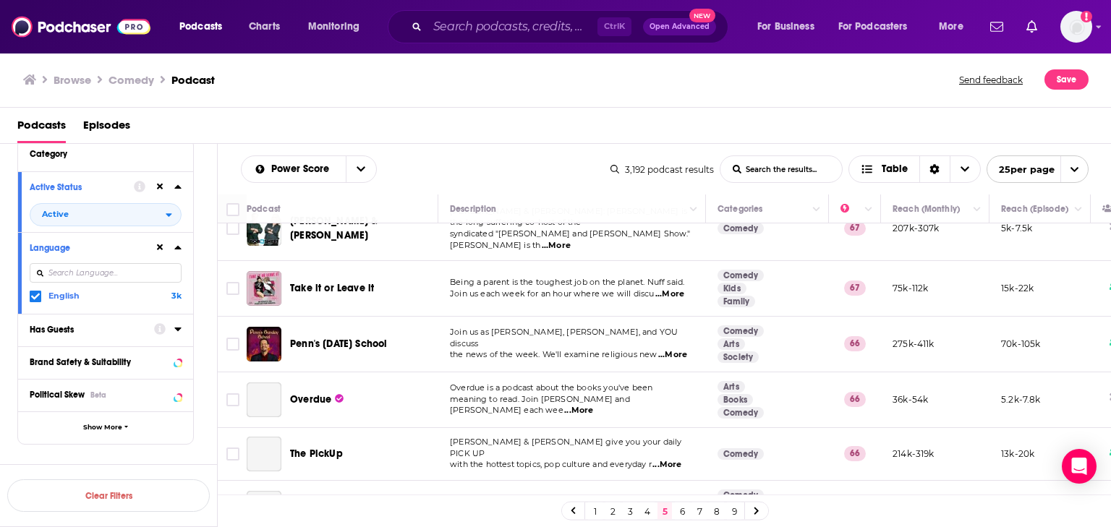
scroll to position [1042, 0]
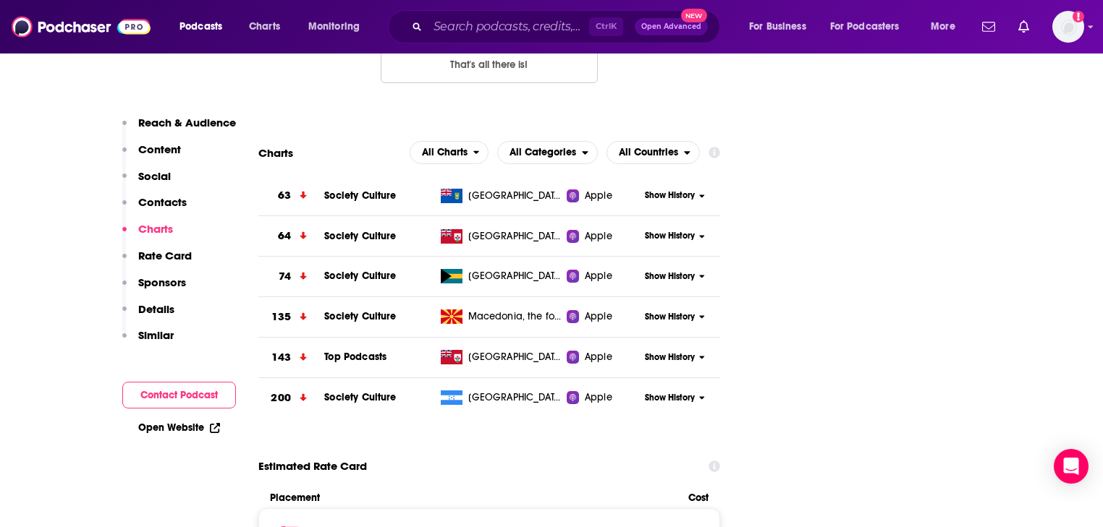
scroll to position [1910, 0]
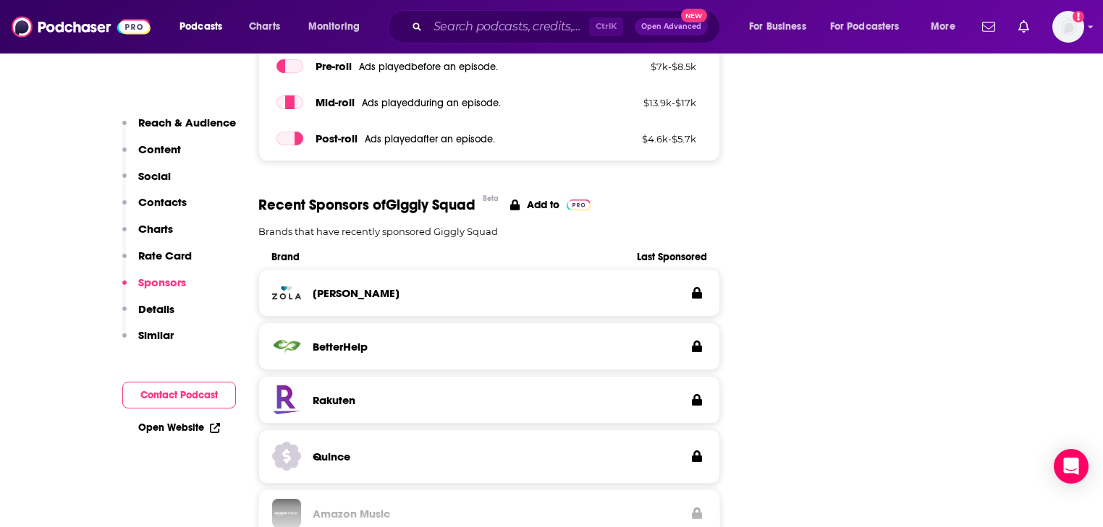
scroll to position [2315, 0]
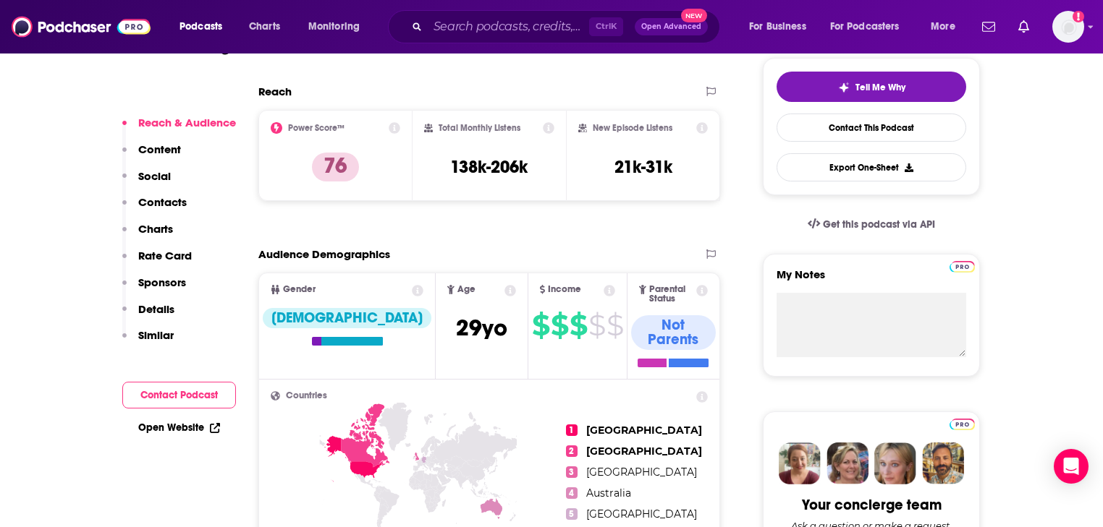
scroll to position [347, 0]
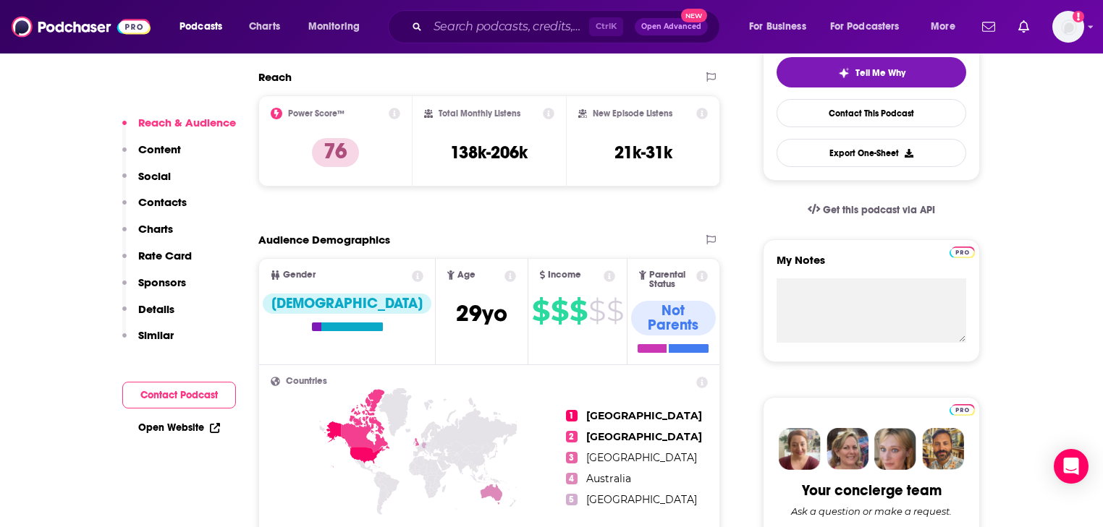
click at [165, 150] on p "Content" at bounding box center [159, 150] width 43 height 14
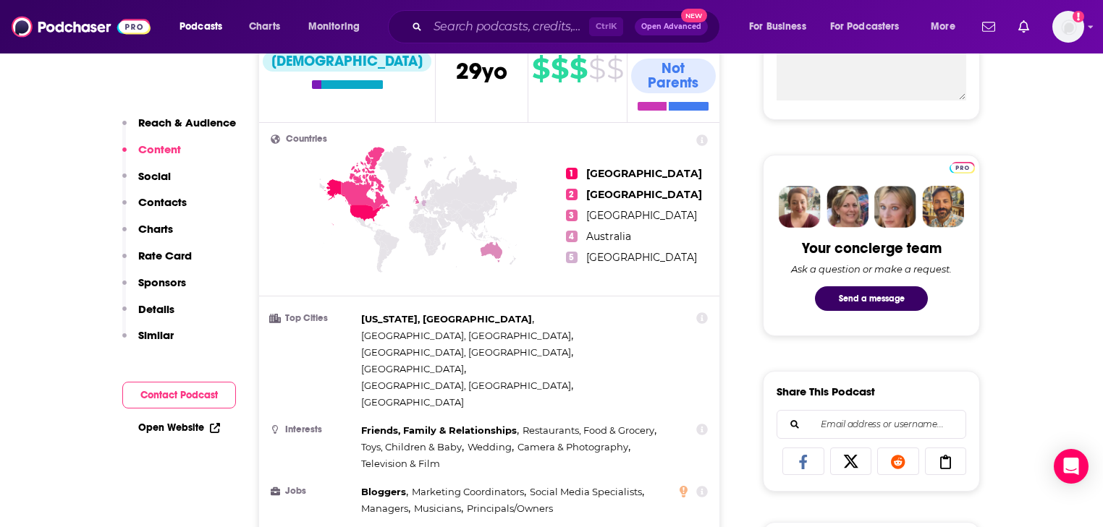
scroll to position [242, 0]
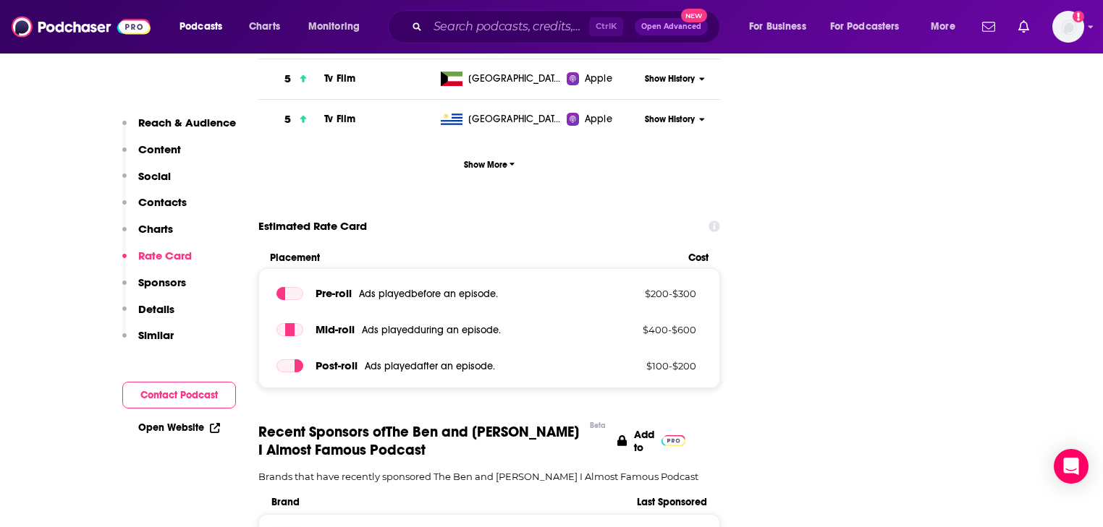
scroll to position [2489, 0]
